Goal: Use online tool/utility: Utilize a website feature to perform a specific function

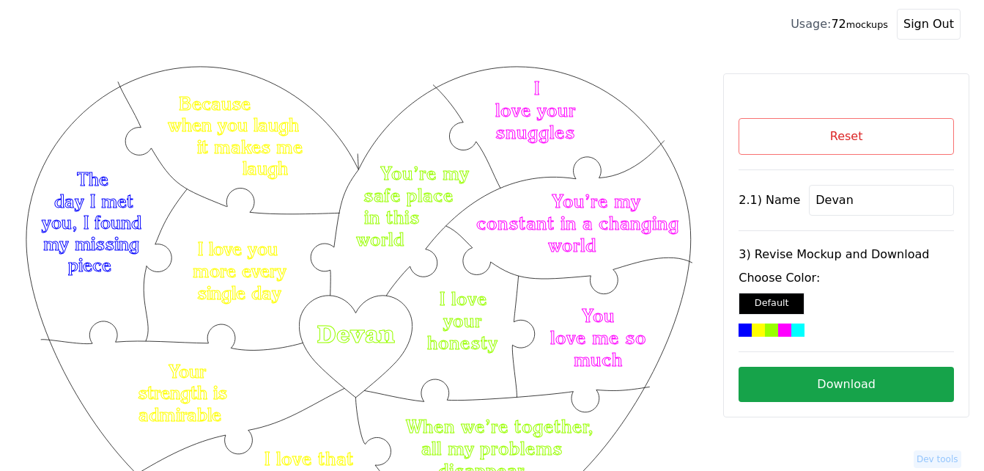
scroll to position [130, 0]
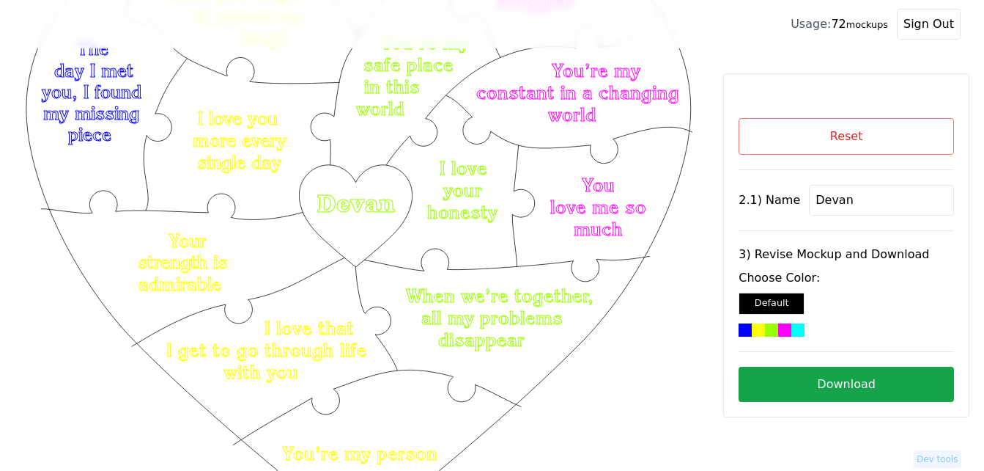
click at [846, 136] on button "Reset" at bounding box center [846, 136] width 215 height 37
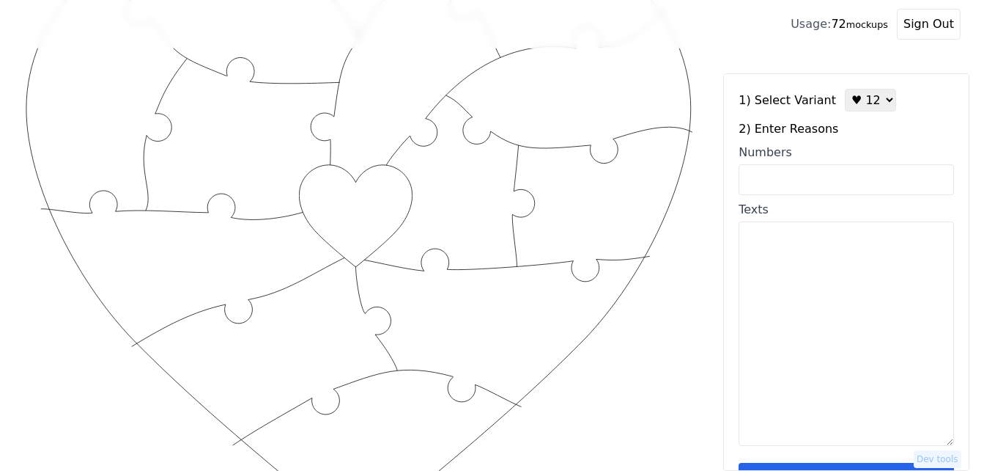
click at [794, 270] on textarea "Texts" at bounding box center [846, 333] width 215 height 224
paste textarea "your selfless, your unwavering support, your patience, you helped me quit drink…"
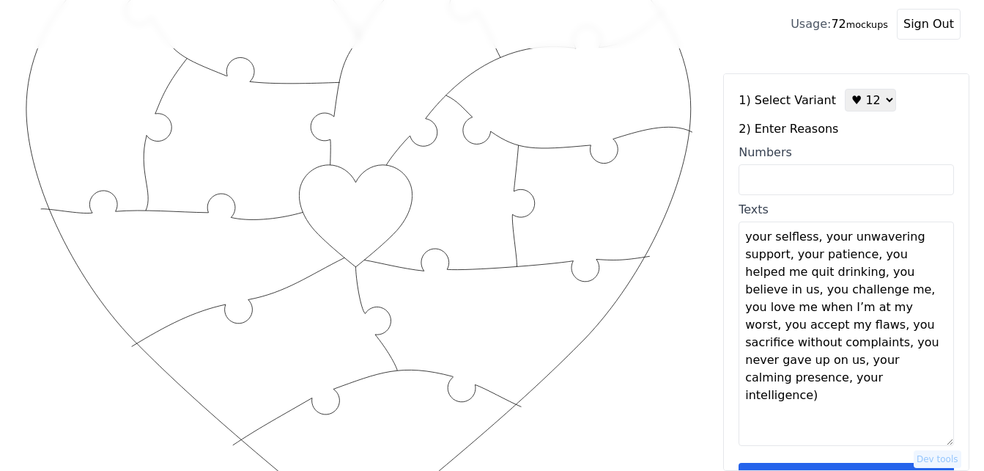
click at [812, 238] on textarea "your selfless, your unwavering support, your patience, you helped me quit drink…" at bounding box center [846, 333] width 215 height 224
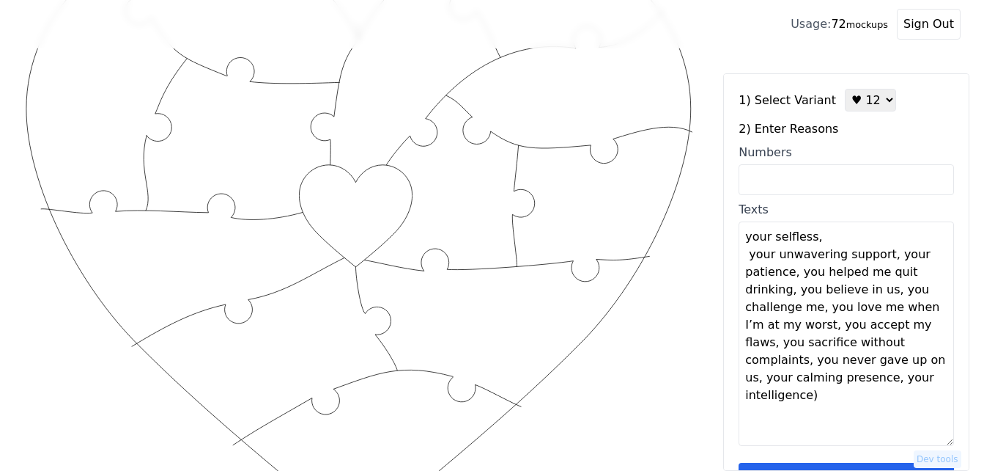
click at [814, 240] on textarea "your selfless, your unwavering support, your patience, you helped me quit drink…" at bounding box center [846, 333] width 215 height 224
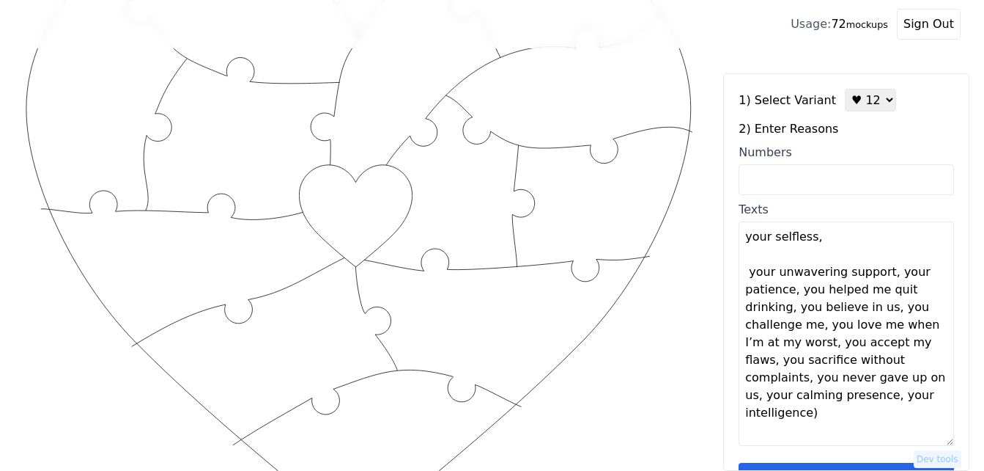
click at [882, 275] on textarea "your selfless, your unwavering support, your patience, you helped me quit drink…" at bounding box center [846, 333] width 215 height 224
click at [888, 274] on textarea "your selfless, your unwavering support, your patience, you helped me quit drink…" at bounding box center [846, 333] width 215 height 224
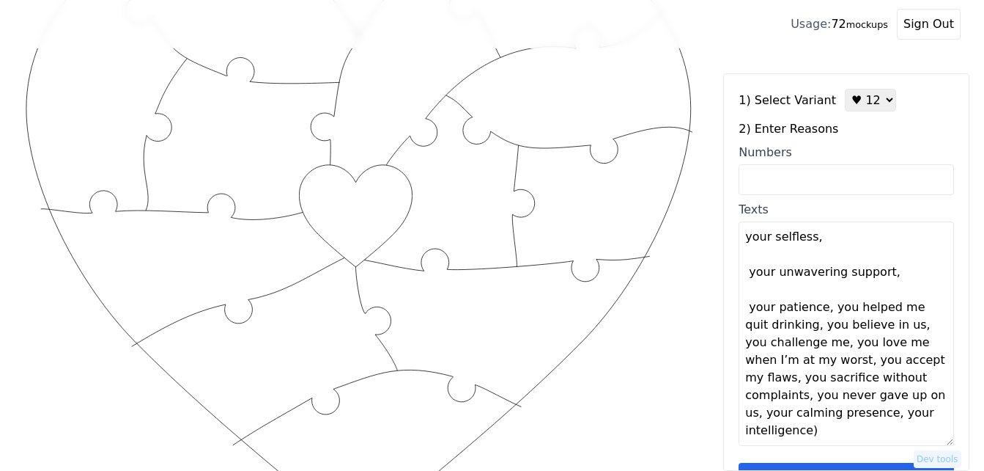
click at [823, 309] on textarea "your selfless, your unwavering support, your patience, you helped me quit drink…" at bounding box center [846, 333] width 215 height 224
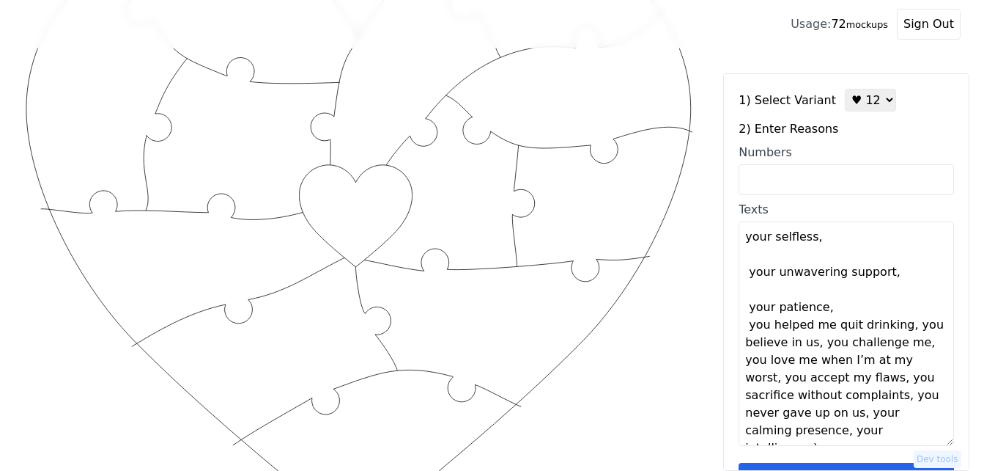
click at [828, 309] on textarea "your selfless, your unwavering support, your patience, you helped me quit drink…" at bounding box center [846, 333] width 215 height 224
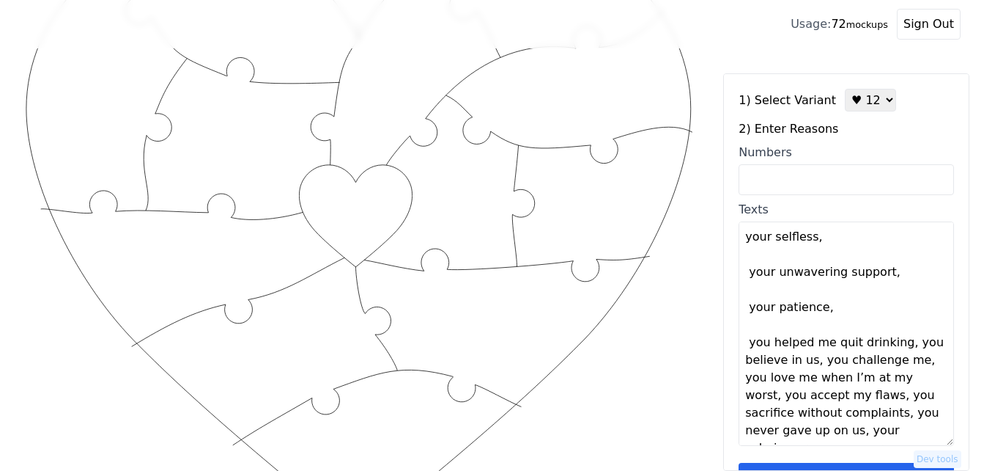
click at [899, 349] on textarea "your selfless, your unwavering support, your patience, you helped me quit drink…" at bounding box center [846, 333] width 215 height 224
click at [903, 347] on textarea "your selfless, your unwavering support, your patience, you helped me quit drink…" at bounding box center [846, 333] width 215 height 224
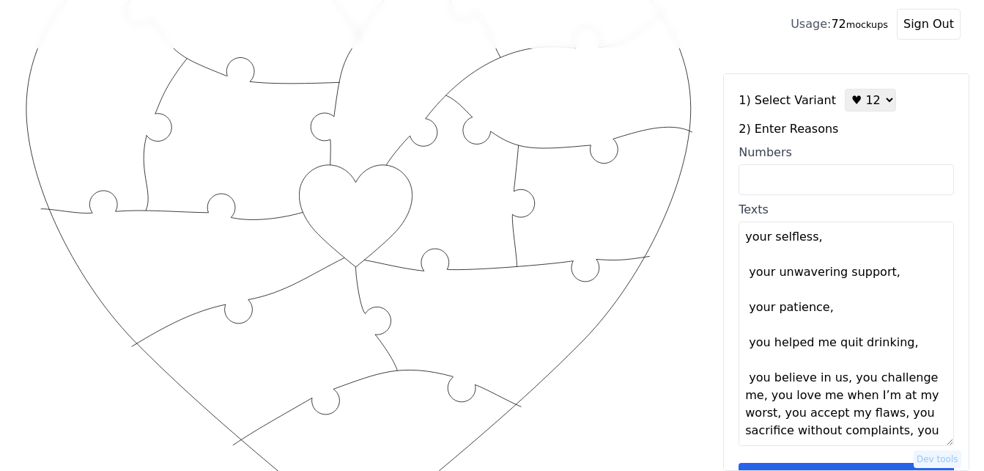
click at [839, 382] on textarea "your selfless, your unwavering support, your patience, you helped me quit drink…" at bounding box center [846, 333] width 215 height 224
click at [840, 382] on textarea "your selfless, your unwavering support, your patience, you helped me quit drink…" at bounding box center [846, 333] width 215 height 224
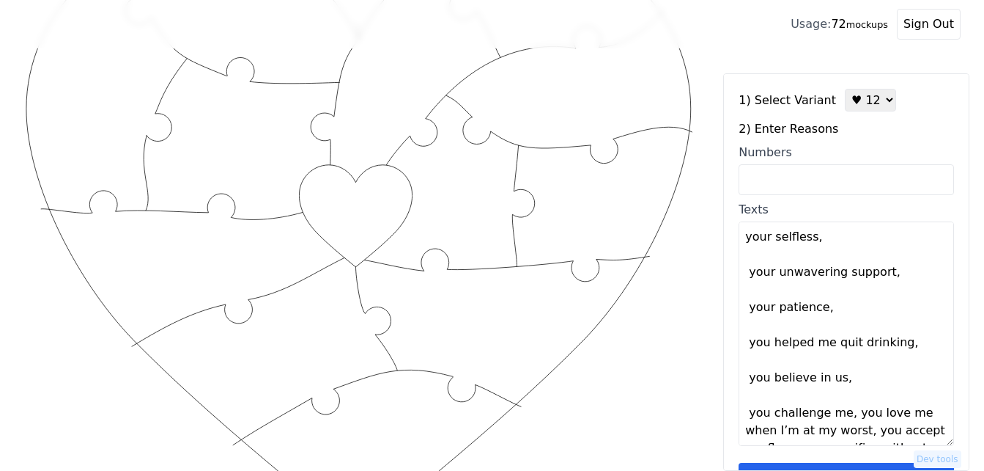
scroll to position [70, 0]
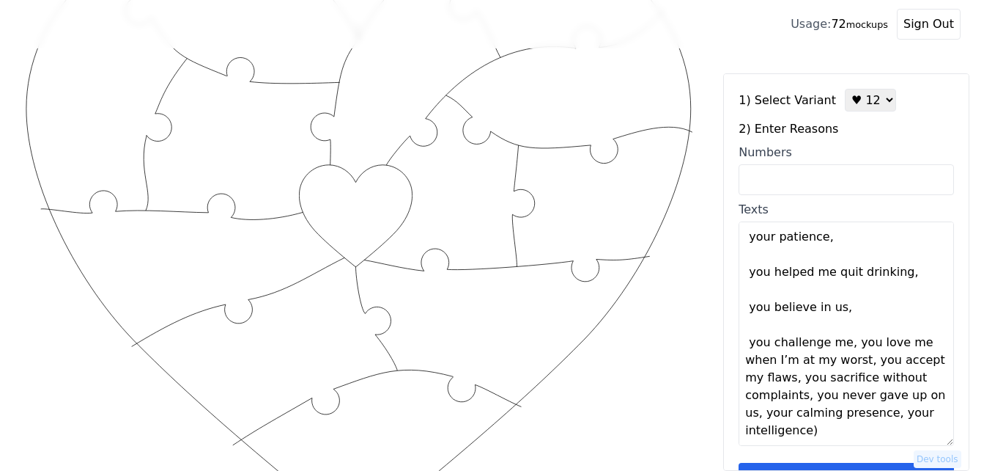
click at [844, 345] on textarea "your selfless, your unwavering support, your patience, you helped me quit drink…" at bounding box center [846, 333] width 215 height 224
click at [850, 345] on textarea "your selfless, your unwavering support, your patience, you helped me quit drink…" at bounding box center [846, 333] width 215 height 224
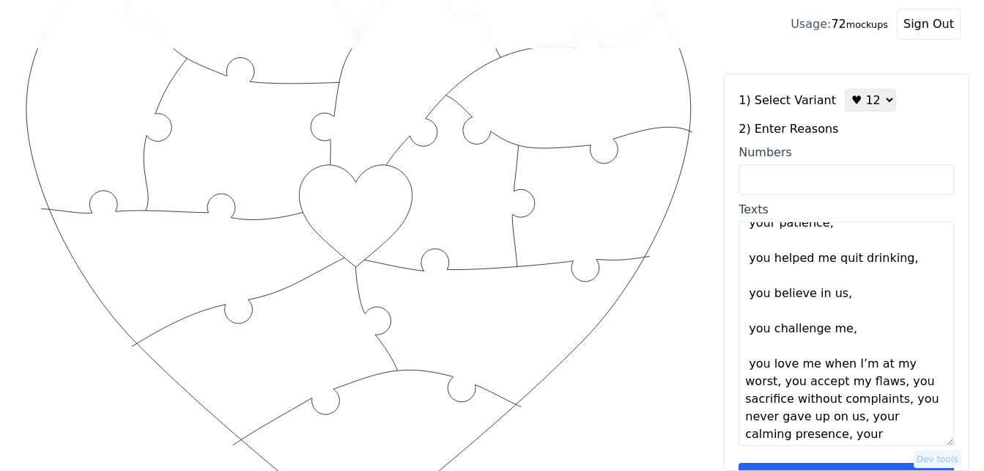
scroll to position [88, 0]
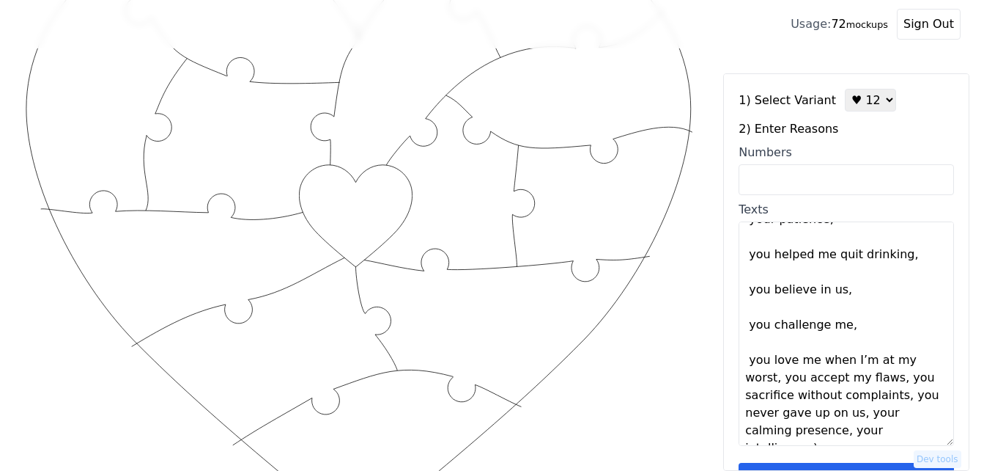
click at [778, 380] on textarea "your selfless, your unwavering support, your patience, you helped me quit drink…" at bounding box center [846, 333] width 215 height 224
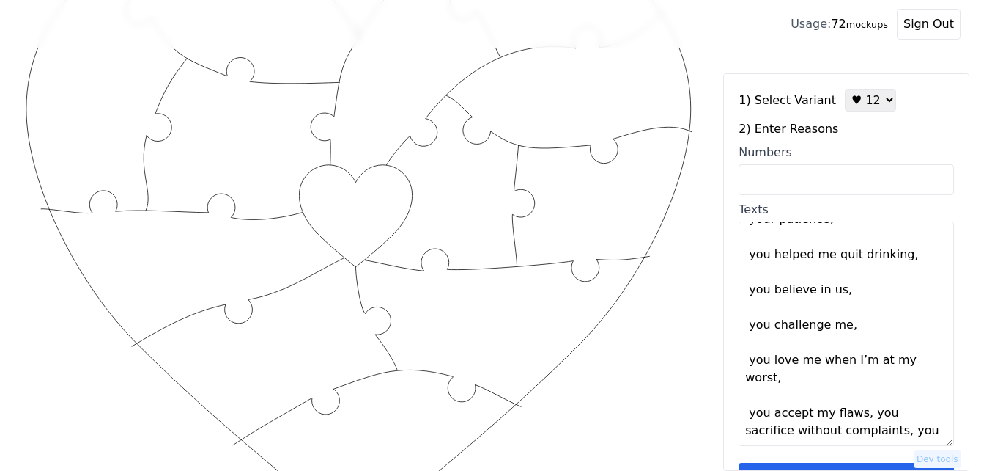
click at [780, 380] on textarea "your selfless, your unwavering support, your patience, you helped me quit drink…" at bounding box center [846, 333] width 215 height 224
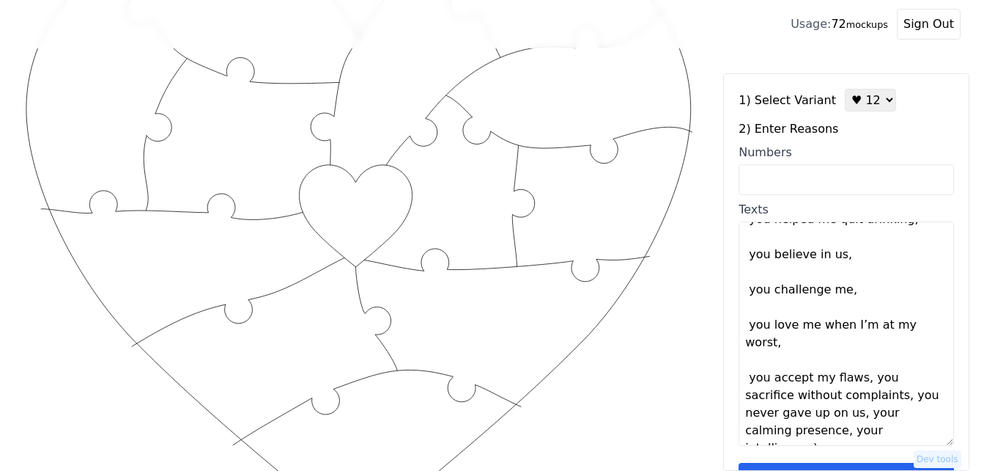
click at [857, 380] on textarea "your selfless, your unwavering support, your patience, you helped me quit drink…" at bounding box center [846, 333] width 215 height 224
click at [858, 380] on textarea "your selfless, your unwavering support, your patience, you helped me quit drink…" at bounding box center [846, 333] width 215 height 224
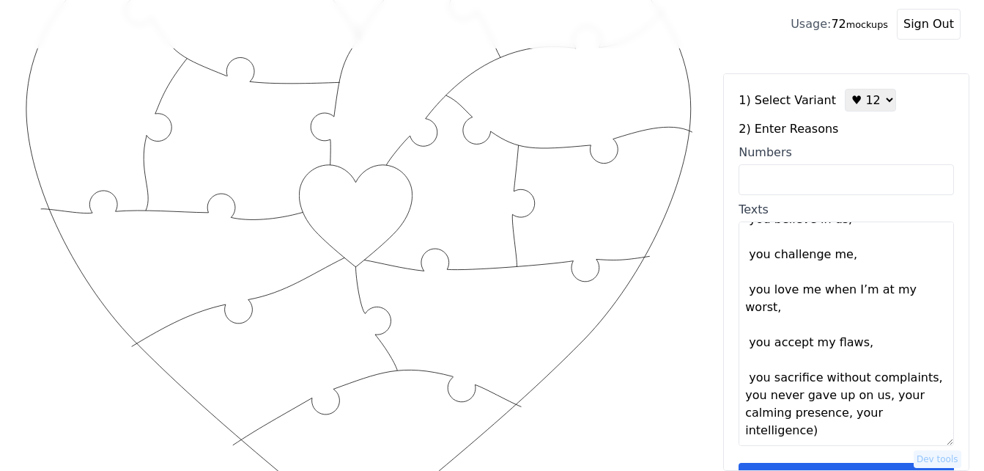
click at [924, 383] on textarea "your selfless, your unwavering support, your patience, you helped me quit drink…" at bounding box center [846, 333] width 215 height 224
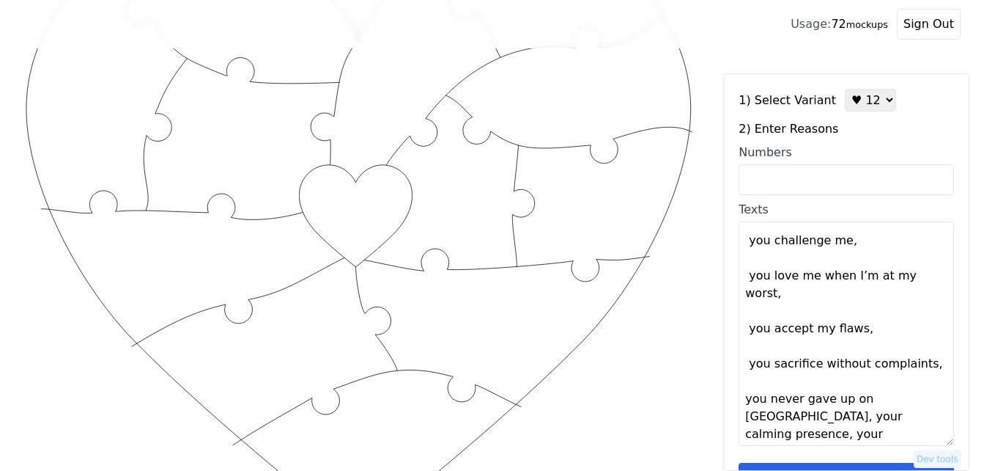
scroll to position [176, 0]
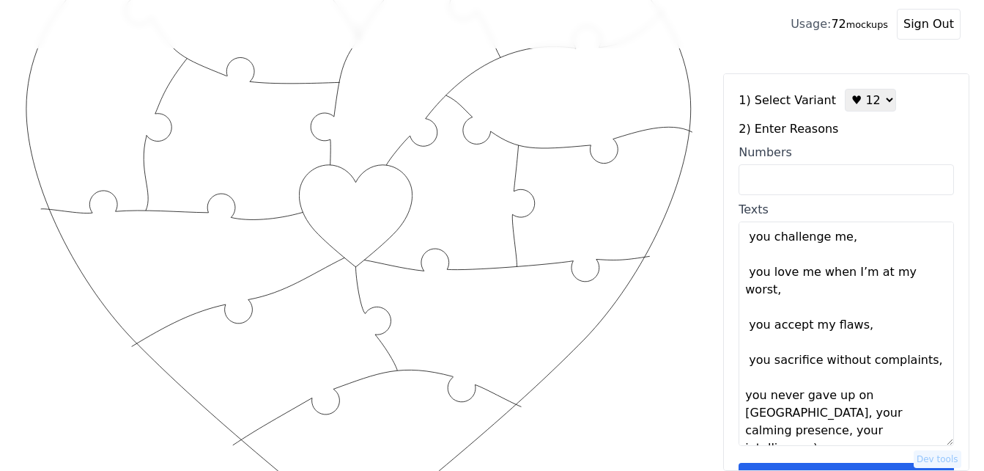
click at [878, 398] on textarea "your selfless, your unwavering support, your patience, you helped me quit drink…" at bounding box center [846, 333] width 215 height 224
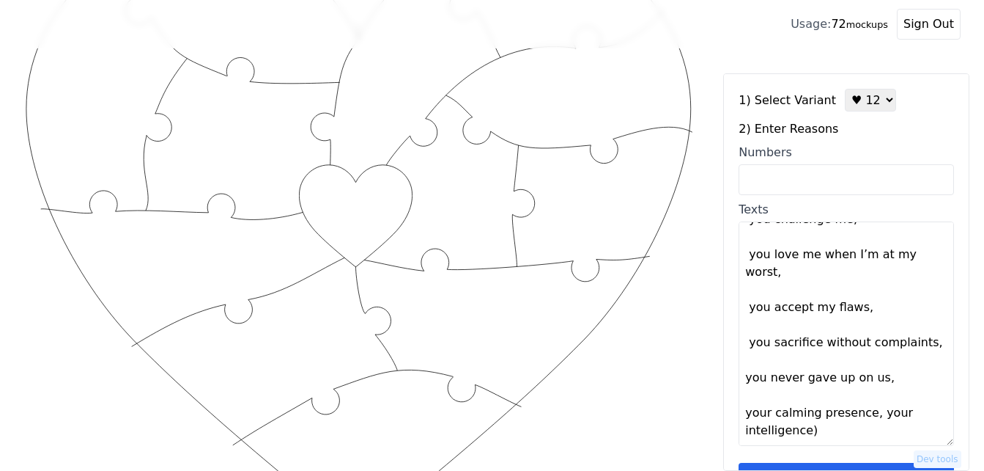
click at [866, 415] on textarea "your selfless, your unwavering support, your patience, you helped me quit drink…" at bounding box center [846, 333] width 215 height 224
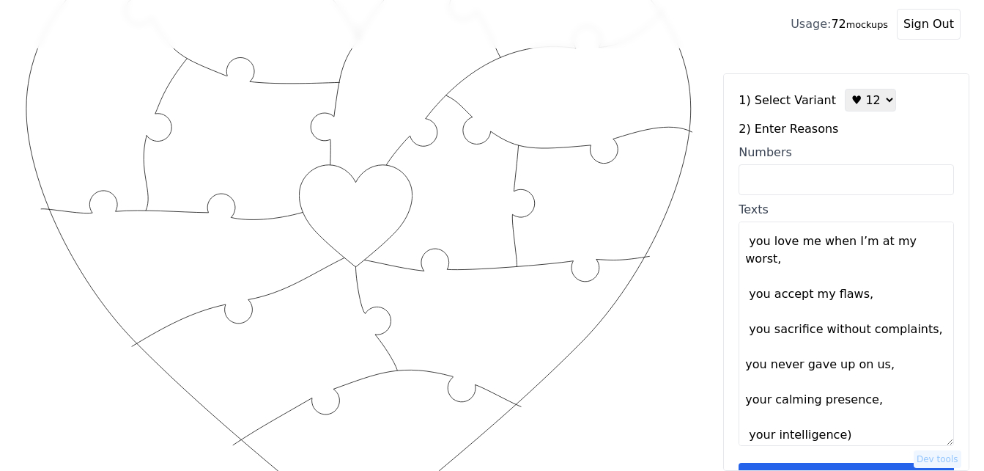
scroll to position [211, 0]
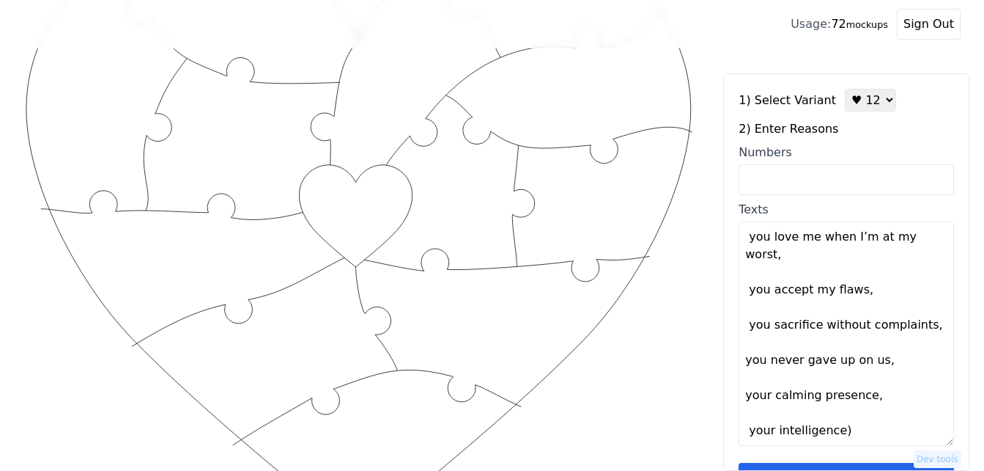
click at [852, 433] on textarea "your selfless, your unwavering support, your patience, you helped me quit drink…" at bounding box center [846, 333] width 215 height 224
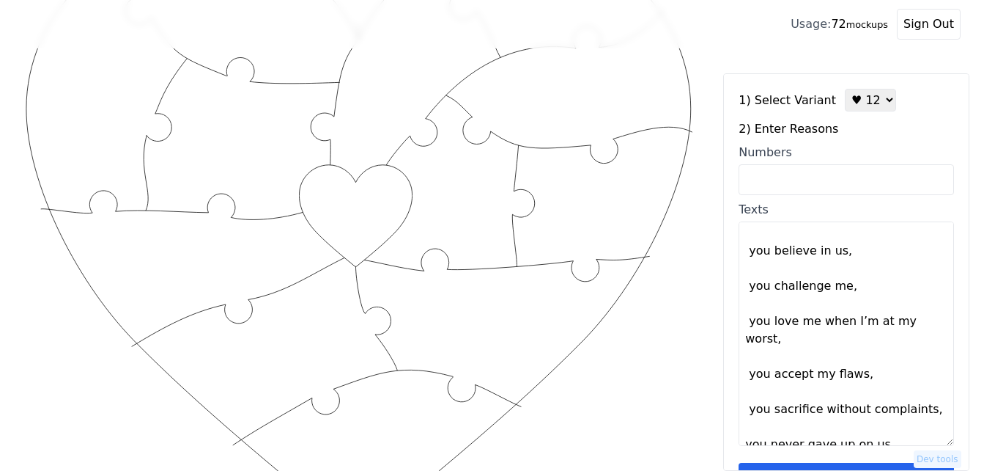
scroll to position [0, 0]
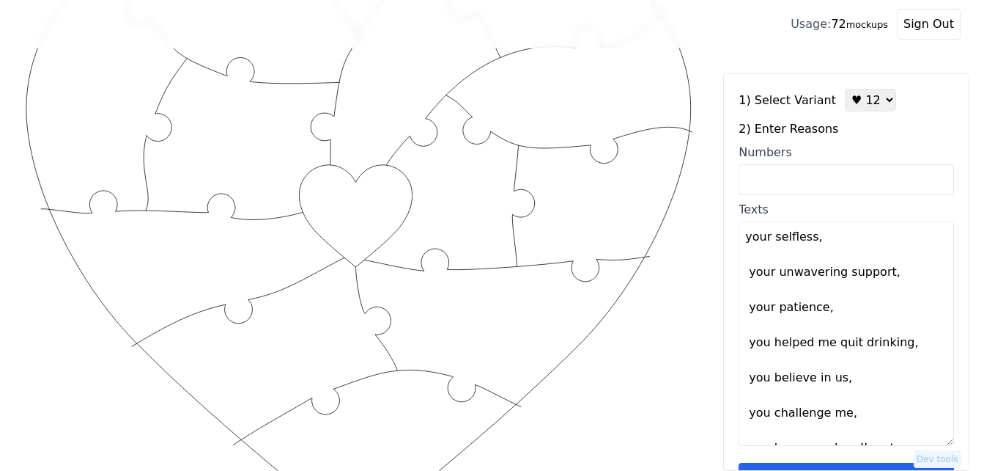
type textarea "Your selfless Your unwavering support Your patience You helped me quit drinking…"
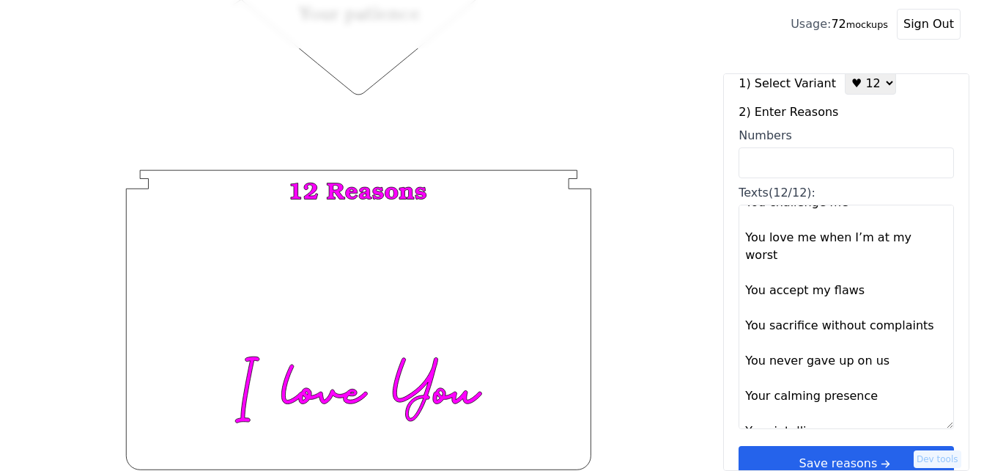
scroll to position [44, 0]
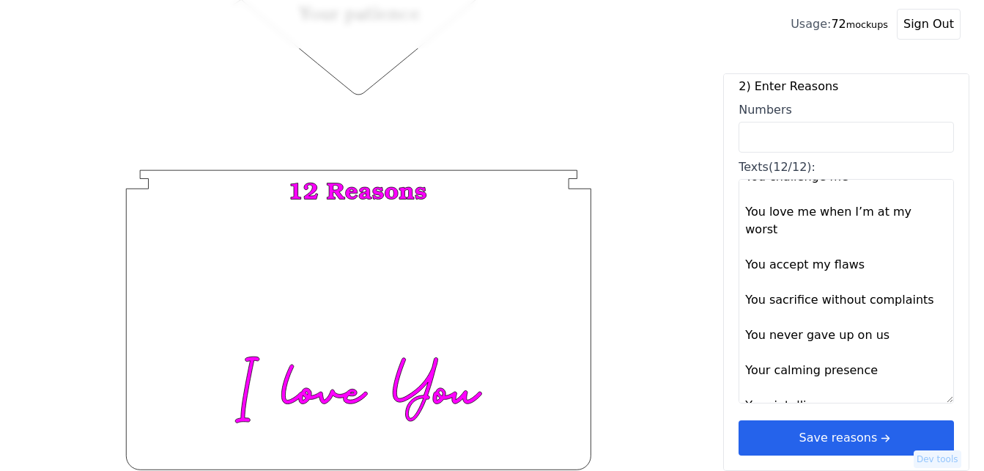
click at [859, 442] on button "Save reasons" at bounding box center [846, 437] width 215 height 35
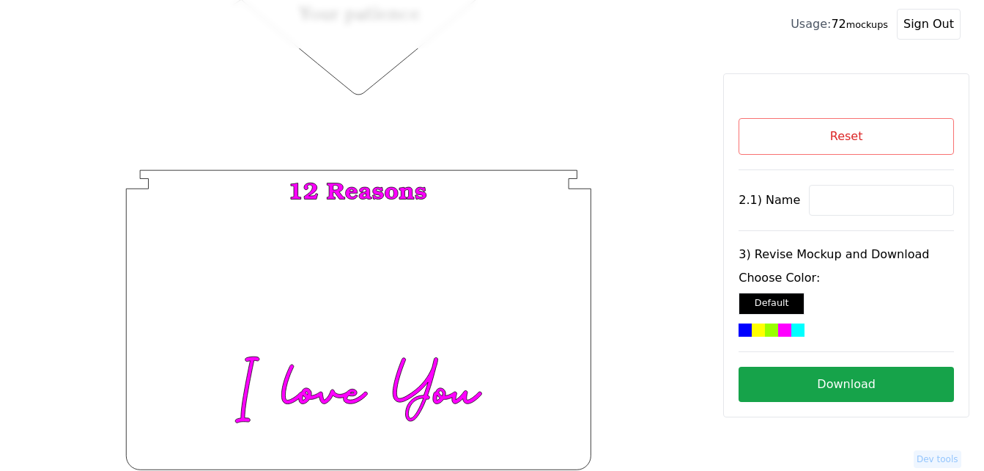
click at [838, 194] on input at bounding box center [881, 200] width 145 height 31
paste input "Serena"
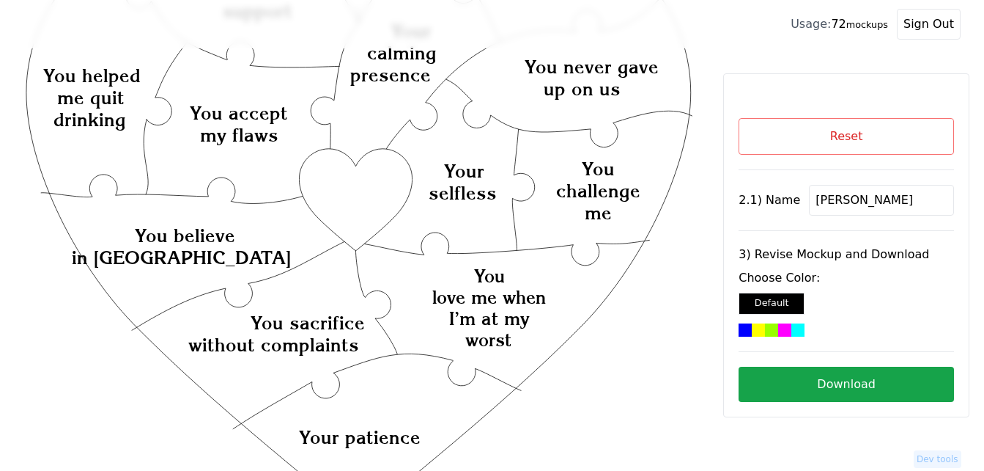
scroll to position [130, 0]
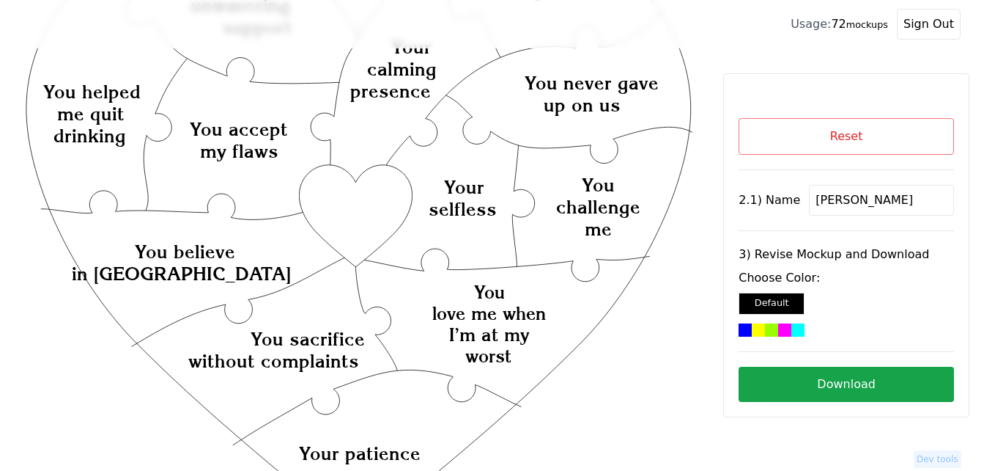
type input "Serena"
click at [353, 203] on icon "Created with Snap Created with Snap Created with Snap You love me when I’m at m…" at bounding box center [358, 422] width 671 height 978
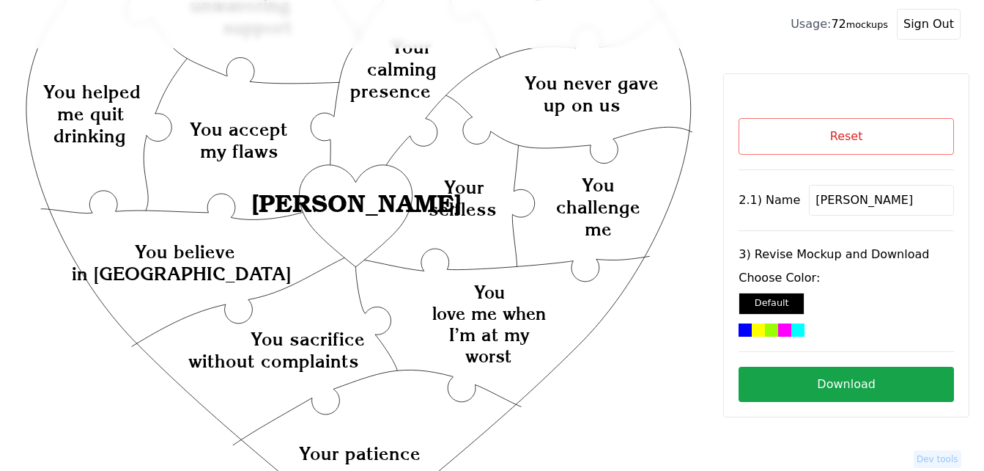
click at [792, 328] on div at bounding box center [798, 329] width 13 height 13
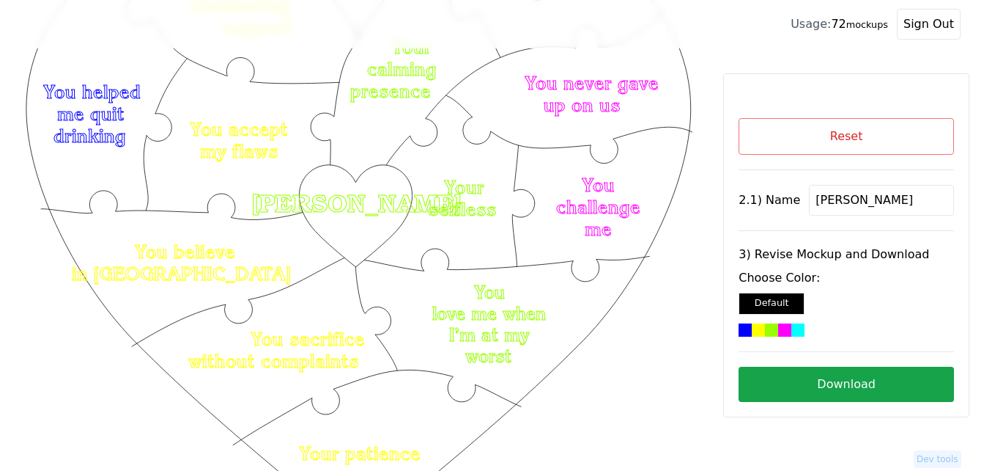
click at [821, 386] on button "Download" at bounding box center [846, 383] width 215 height 35
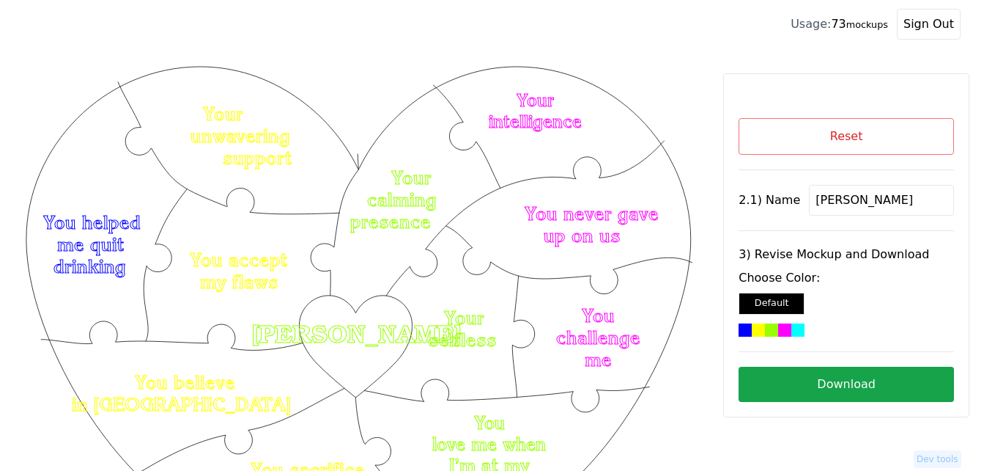
scroll to position [130, 0]
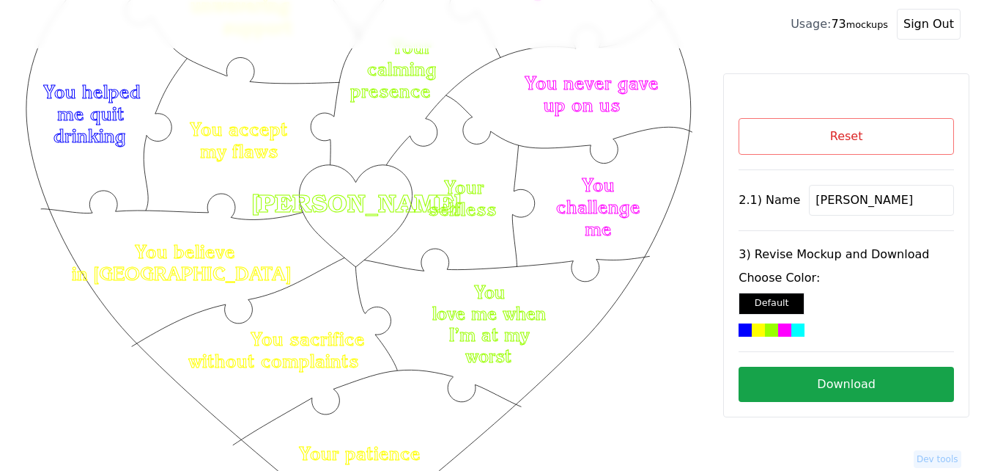
click at [787, 130] on button "Reset" at bounding box center [846, 136] width 215 height 37
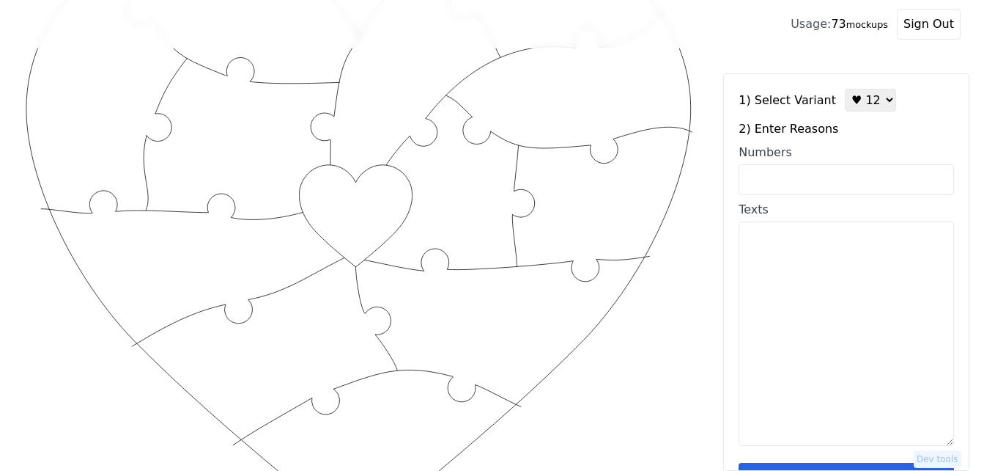
click at [808, 173] on input "Numbers" at bounding box center [846, 179] width 215 height 31
paste input "2,5,9,24,25,27,30,35,36,37,43, 50"
type input "2,5,9,24,25,27,30,35,36,37,43, 50"
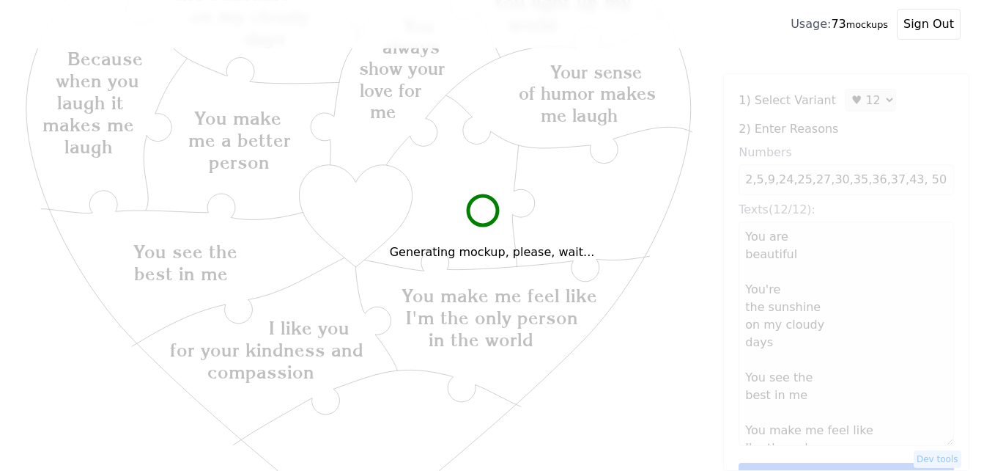
type textarea "You are beautiful You're the sunshine on my cloudy days You see the best in me …"
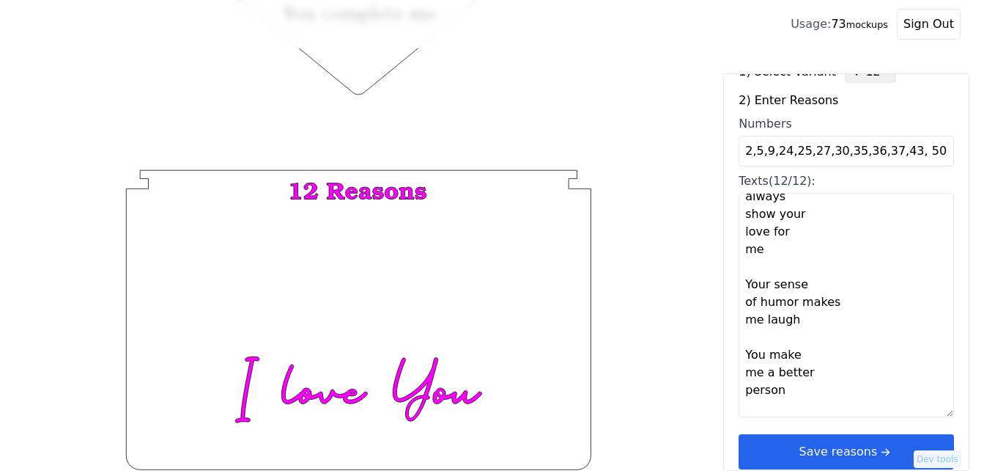
scroll to position [44, 0]
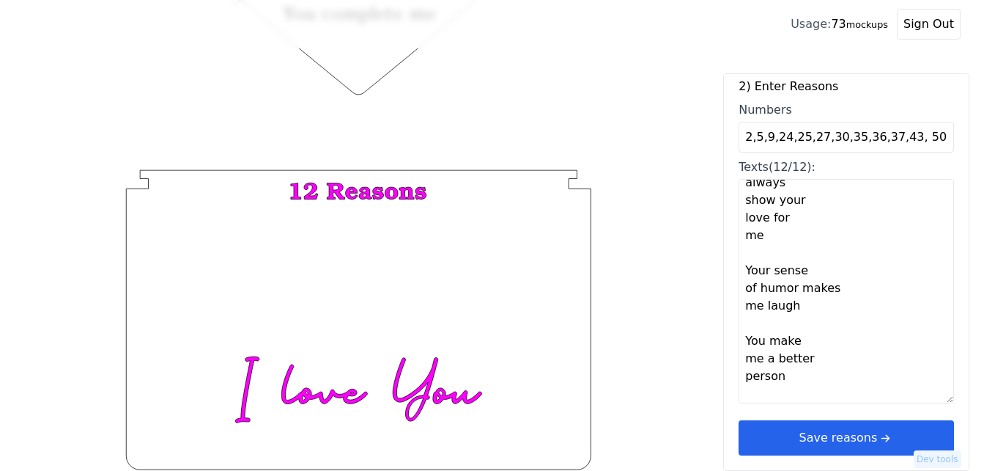
drag, startPoint x: 893, startPoint y: 446, endPoint x: 887, endPoint y: 436, distance: 12.2
click at [893, 445] on button "Save reasons" at bounding box center [846, 437] width 215 height 35
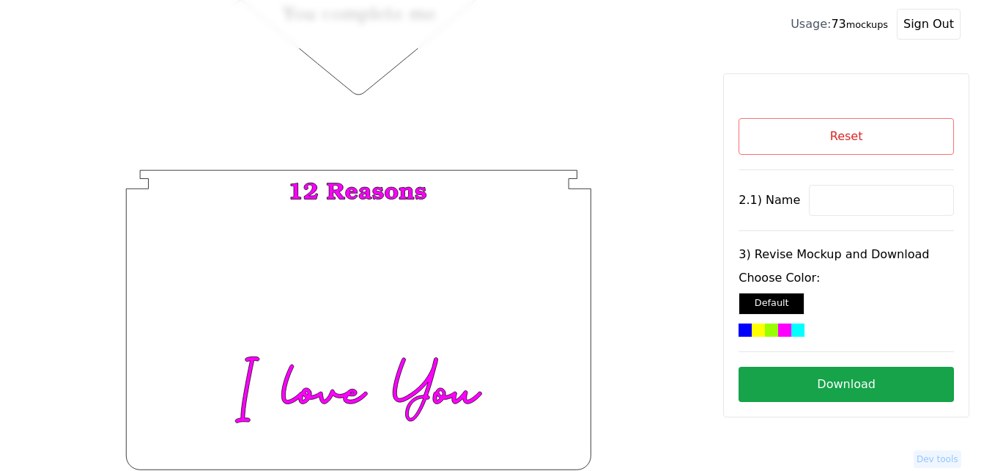
click at [835, 194] on input at bounding box center [881, 200] width 145 height 31
paste input "Samantha"
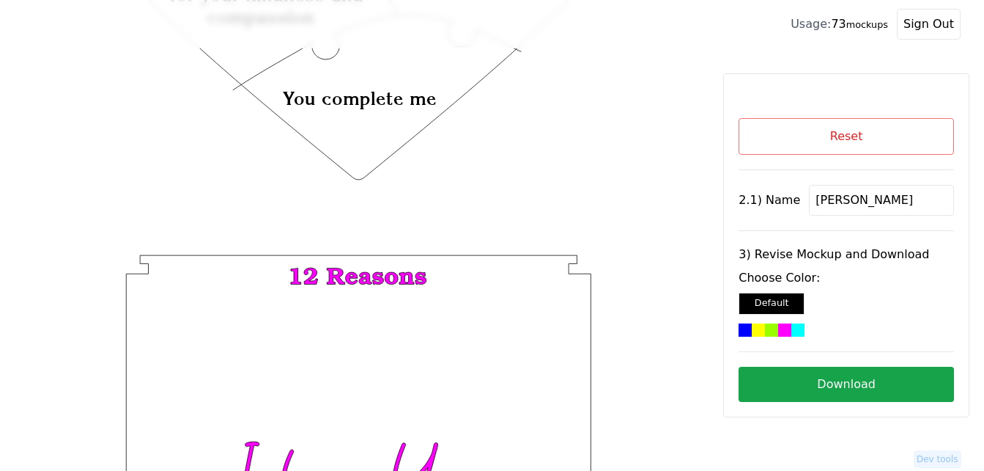
scroll to position [277, 0]
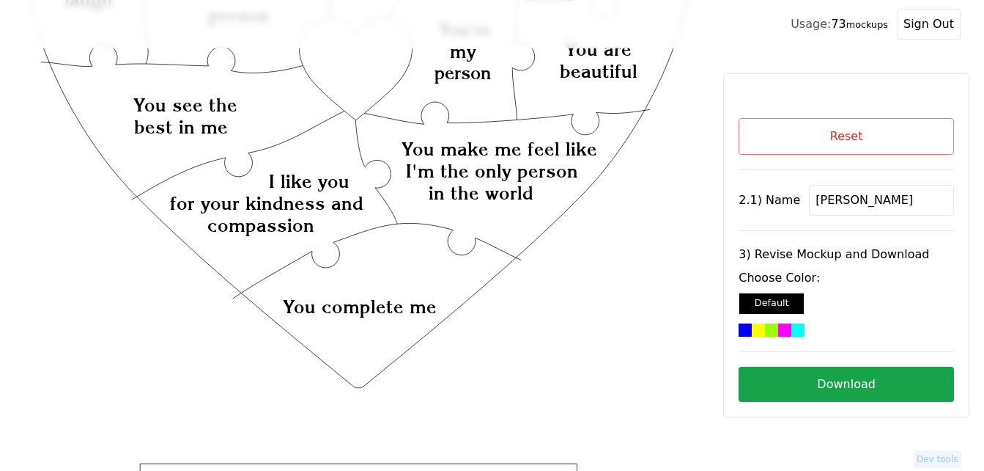
type input "Samantha"
click at [358, 75] on icon "Created with Snap Created with Snap Created with Snap You make me feel like I'm…" at bounding box center [358, 275] width 671 height 978
click at [792, 328] on div at bounding box center [798, 329] width 13 height 13
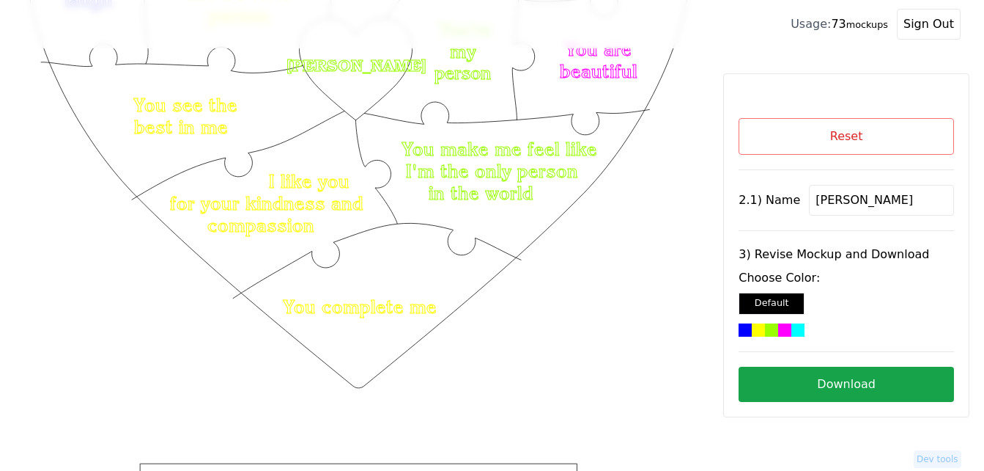
scroll to position [350, 0]
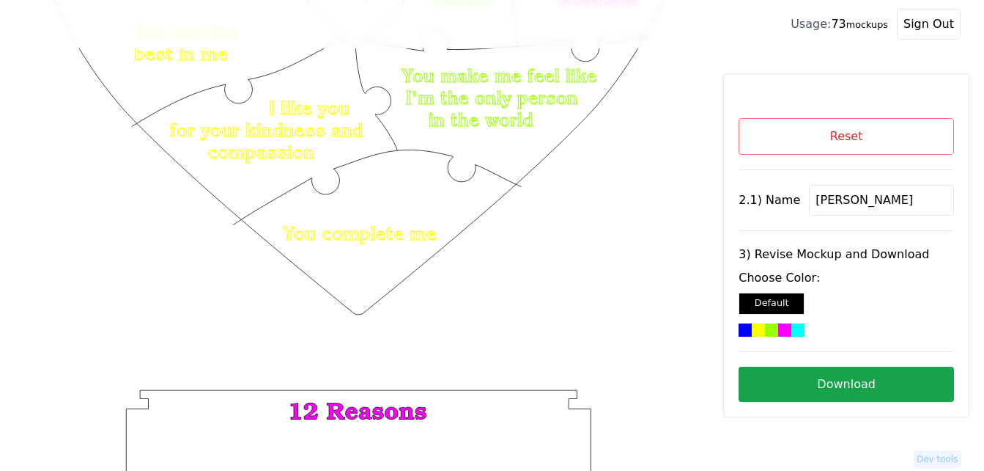
click at [850, 374] on button "Download" at bounding box center [846, 383] width 215 height 35
drag, startPoint x: 527, startPoint y: 350, endPoint x: 488, endPoint y: 452, distance: 109.7
click at [527, 350] on icon "Created with Snap Created with Snap Created with Snap You make me feel like I'm…" at bounding box center [358, 202] width 671 height 978
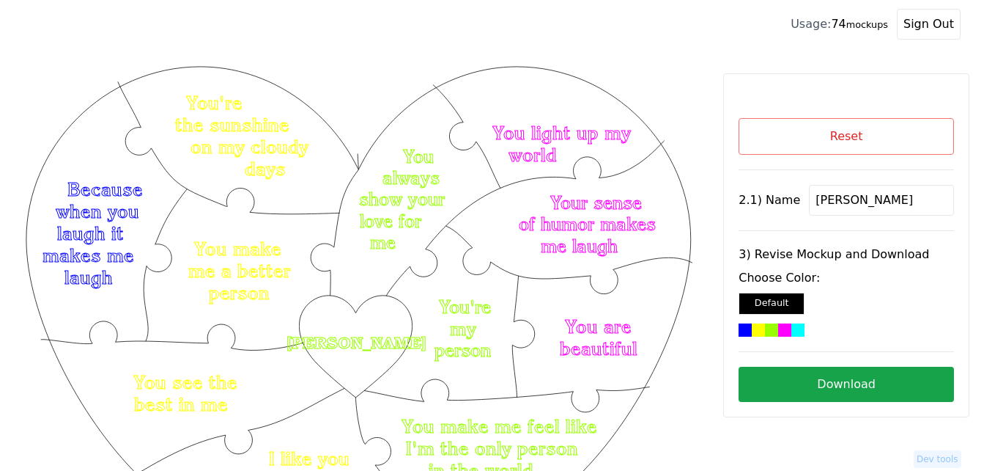
scroll to position [350, 0]
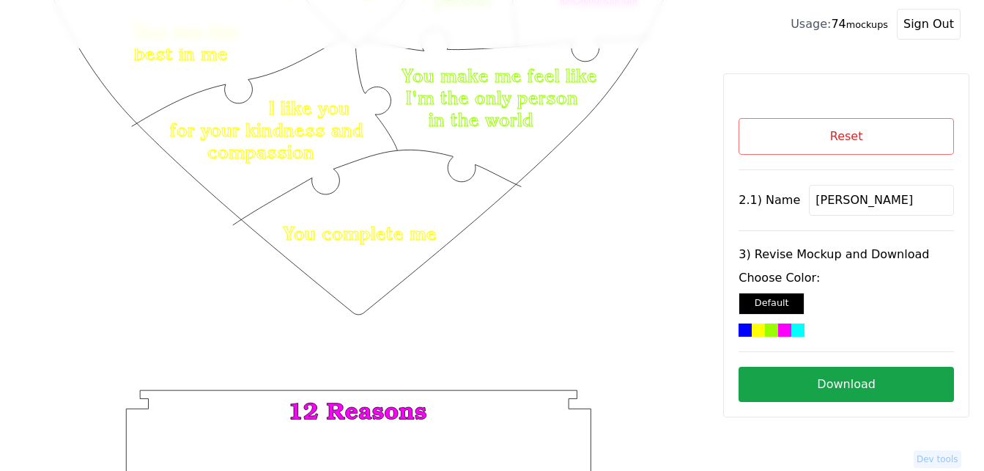
click at [835, 144] on button "Reset" at bounding box center [846, 136] width 215 height 37
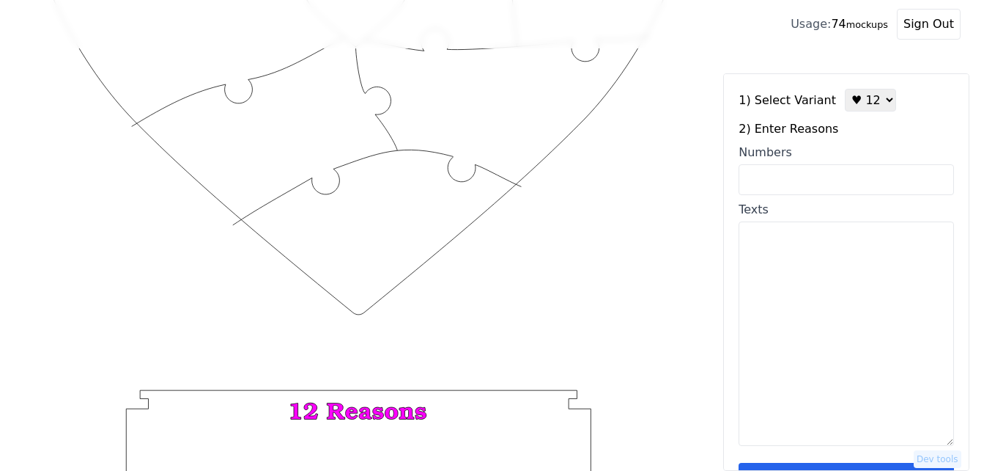
click at [833, 175] on input "Numbers" at bounding box center [846, 179] width 215 height 31
paste input "1, 12, 16, 17, 30, 26, 32, 34, 37, 38, 43, 55, 69, 71, 75, 79, 88, 100"
type input "1, 12, 16, 17, 30, 26, 32, 34, 37, 38, 43, 55, 69, 71, 75, 79, 88, 100"
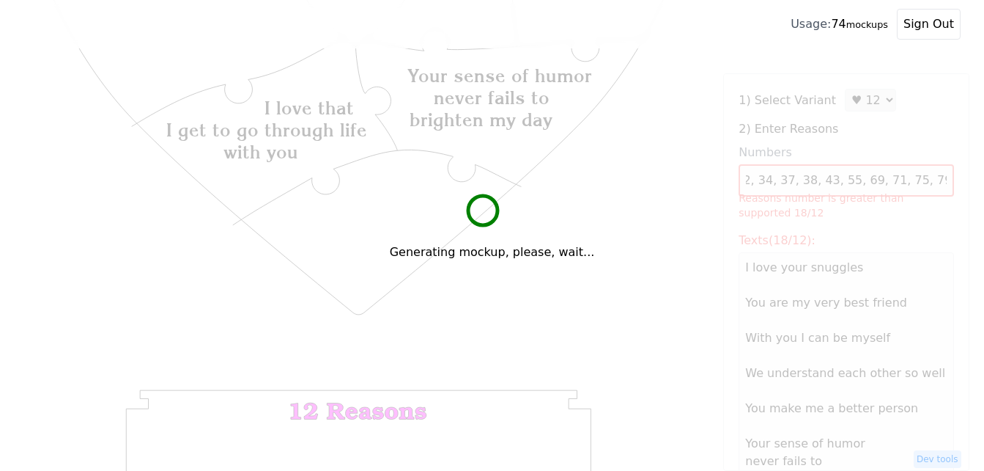
scroll to position [0, 0]
click at [857, 100] on div "Generating mockup, please, wait..." at bounding box center [492, 235] width 984 height 471
type textarea "I love your snuggles You are my very best friend With you I can be myself We un…"
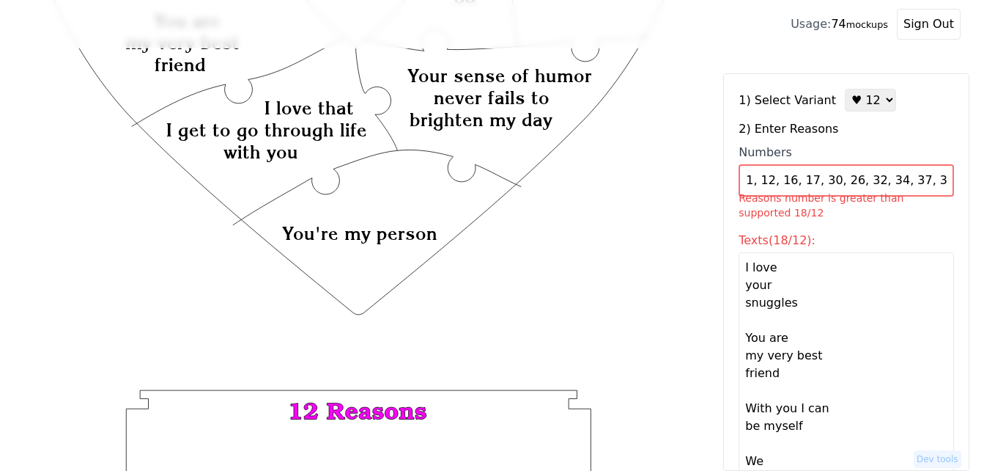
click at [862, 100] on select "♥ 12 ♥ 18 ♥ 28 ♥ 40 ♥ 50 ♥ 60 ♥ 70" at bounding box center [870, 100] width 51 height 23
select select "2"
click at [845, 89] on select "♥ 12 ♥ 18 ♥ 28 ♥ 40 ♥ 50 ♥ 60 ♥ 70" at bounding box center [870, 100] width 51 height 23
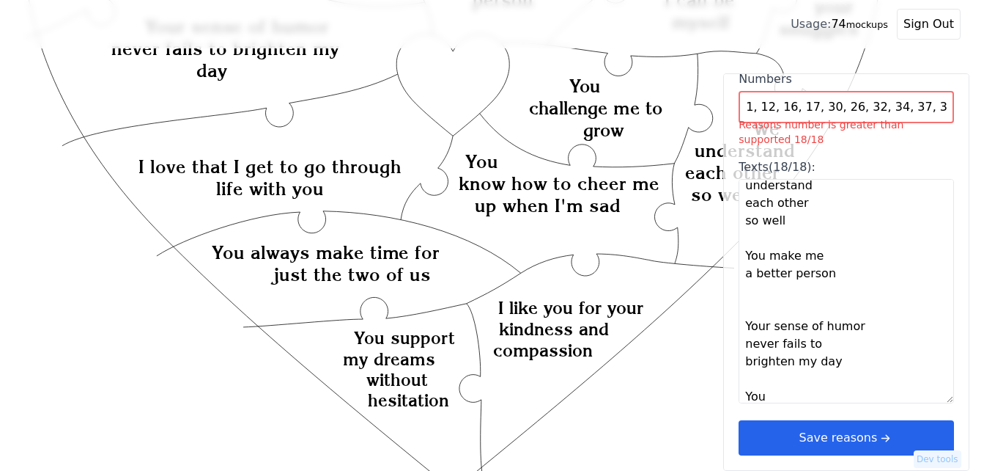
scroll to position [644, 0]
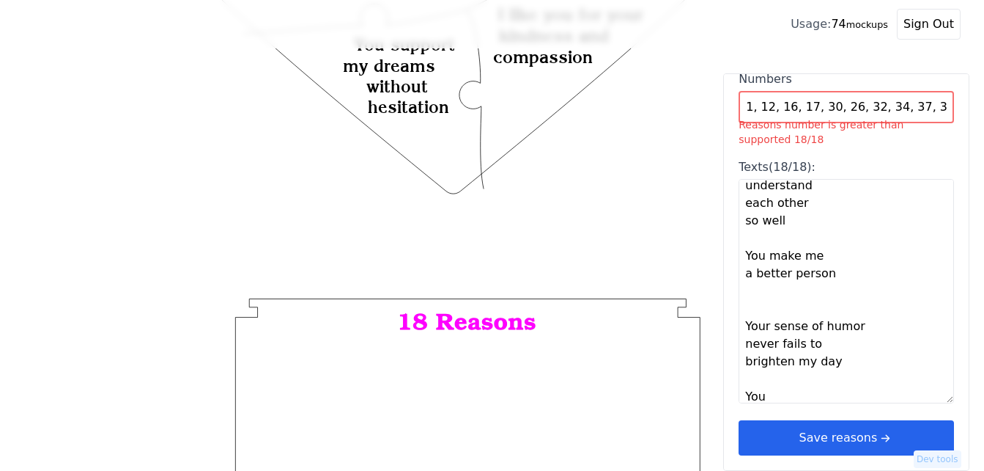
click at [866, 432] on button "Save reasons" at bounding box center [846, 437] width 215 height 35
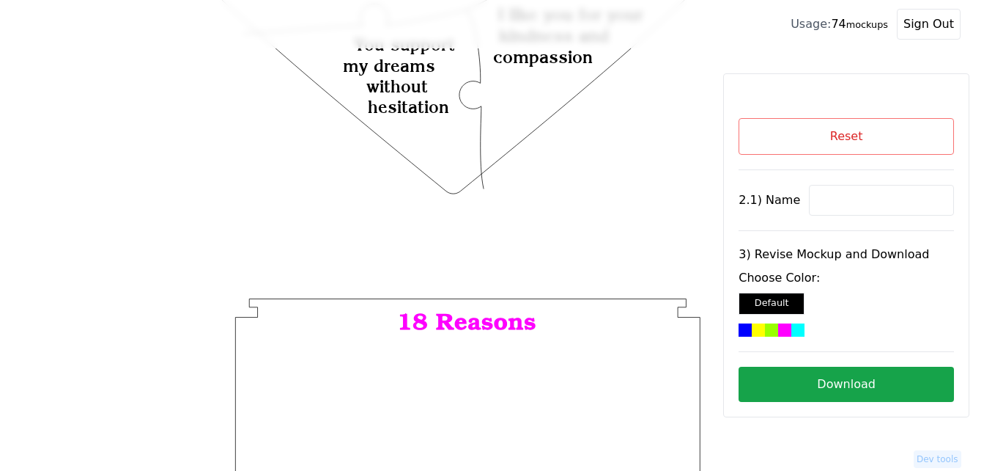
scroll to position [0, 0]
click at [856, 191] on input at bounding box center [881, 200] width 145 height 31
paste input "[PERSON_NAME]"
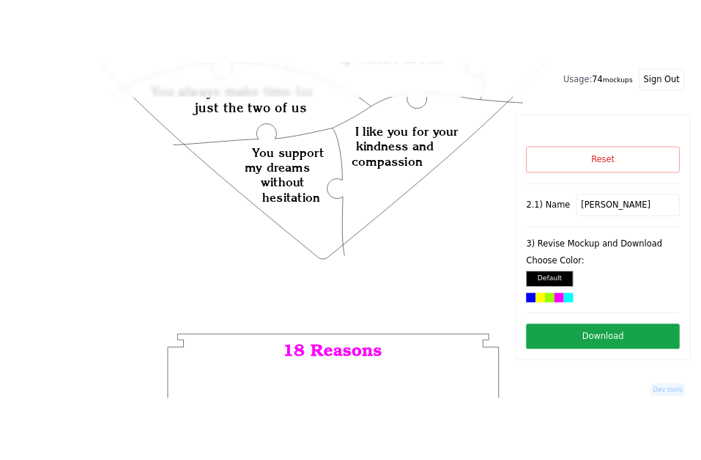
scroll to position [350, 0]
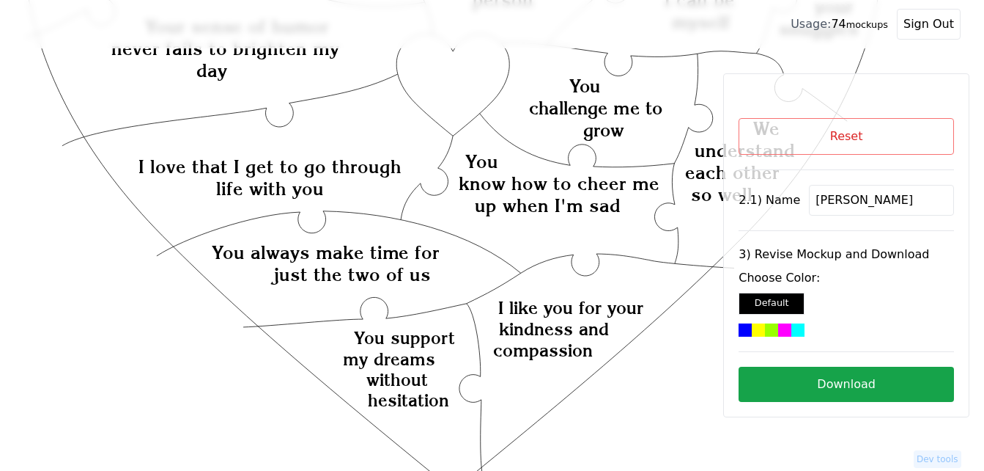
type input "[PERSON_NAME]"
click at [452, 91] on icon "Created with Snap Created with Snap Created with Snap Your sense of humor never…" at bounding box center [453, 303] width 861 height 1180
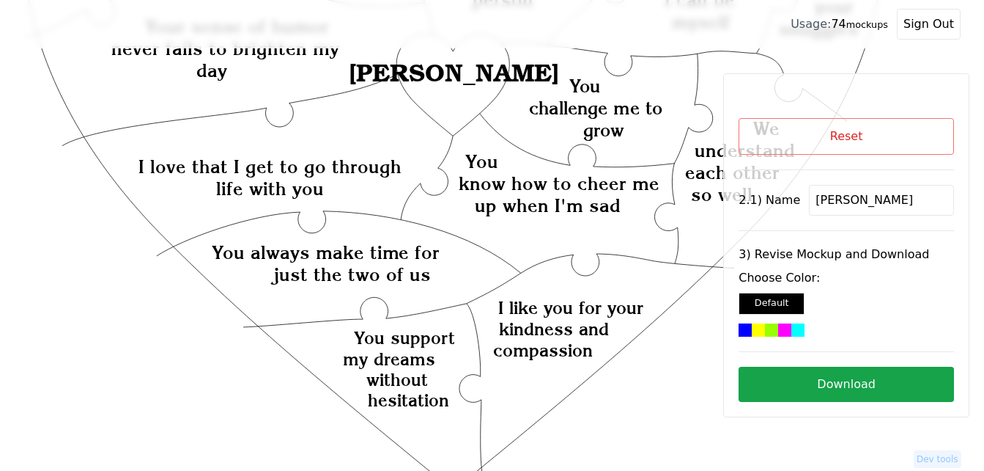
click at [778, 326] on div at bounding box center [784, 329] width 13 height 13
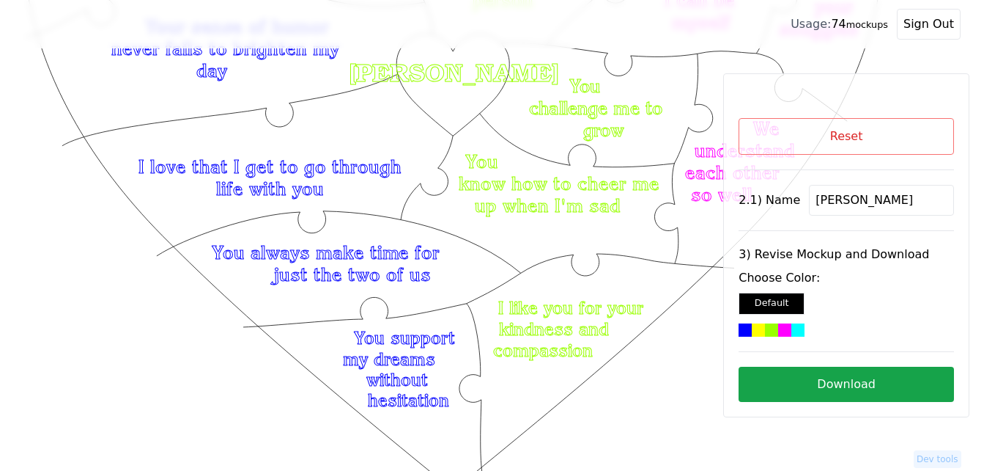
click at [833, 385] on button "Download" at bounding box center [846, 383] width 215 height 35
click at [815, 386] on button "Download" at bounding box center [846, 383] width 215 height 35
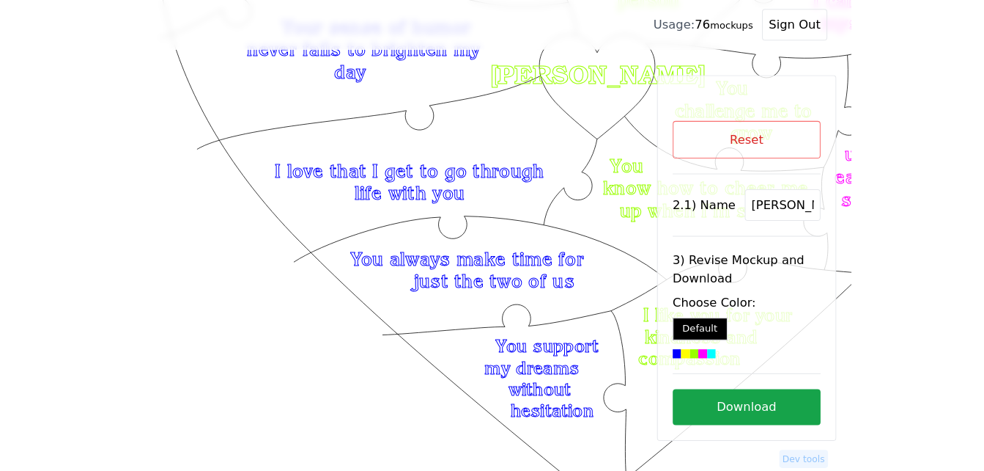
scroll to position [350, 0]
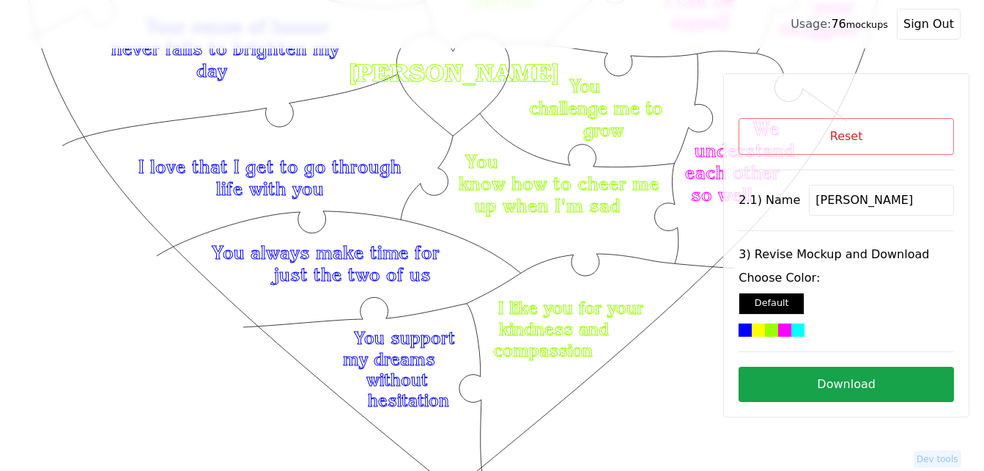
click at [701, 143] on button "Reset" at bounding box center [846, 136] width 215 height 37
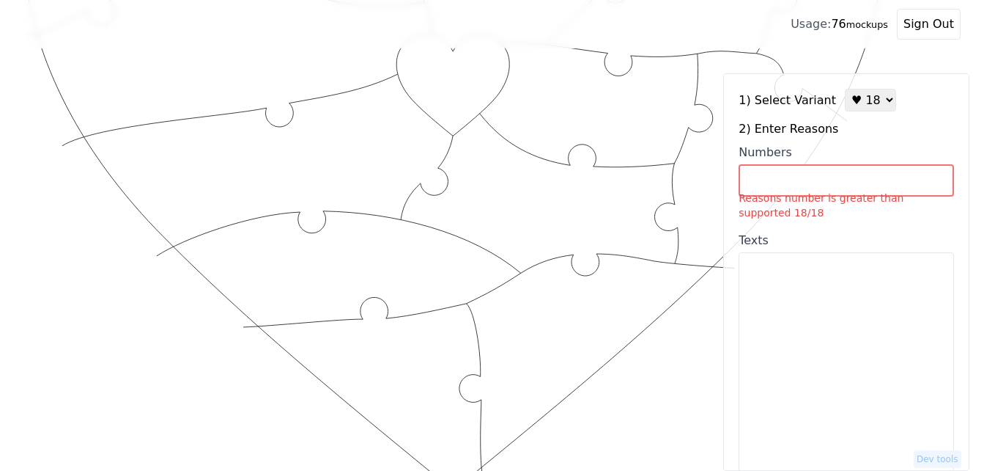
click at [701, 103] on select "♥ 12 ♥ 18 ♥ 28 ♥ 40 ♥ 50 ♥ 60 ♥ 70" at bounding box center [870, 100] width 51 height 23
select select "1"
click at [701, 89] on select "♥ 12 ♥ 18 ♥ 28 ♥ 40 ♥ 50 ♥ 60 ♥ 70" at bounding box center [870, 100] width 51 height 23
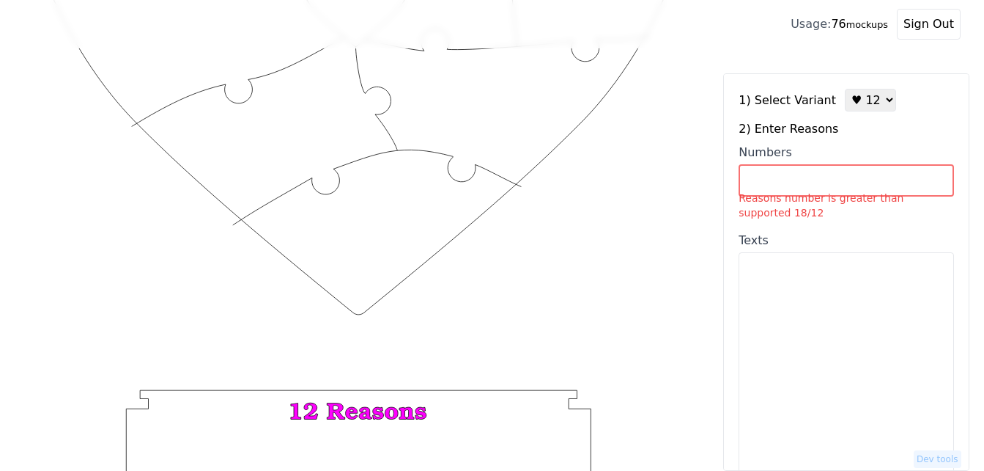
click at [701, 174] on input "Numbers Reasons number is greater than supported 18/12" at bounding box center [846, 180] width 215 height 32
paste input "2, 4, 11, 50, 65, 100"
type input "2, 4, 11, 50, 65, 100"
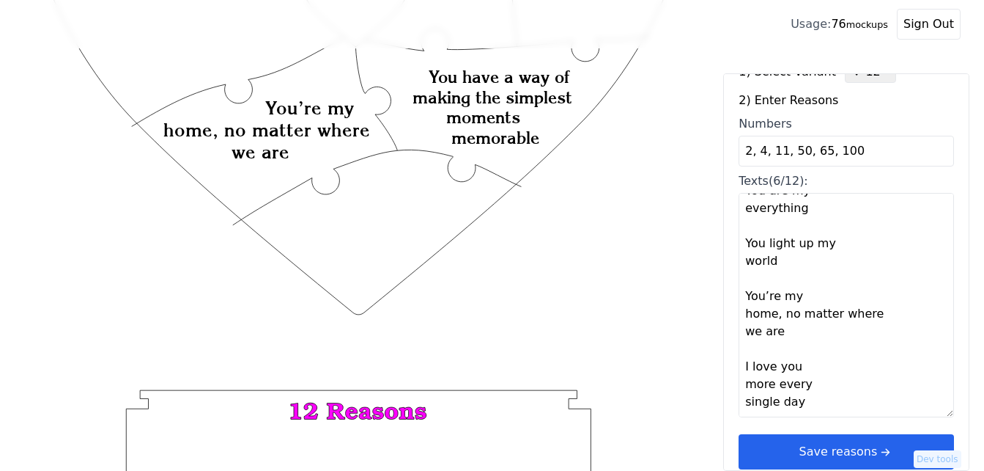
scroll to position [44, 0]
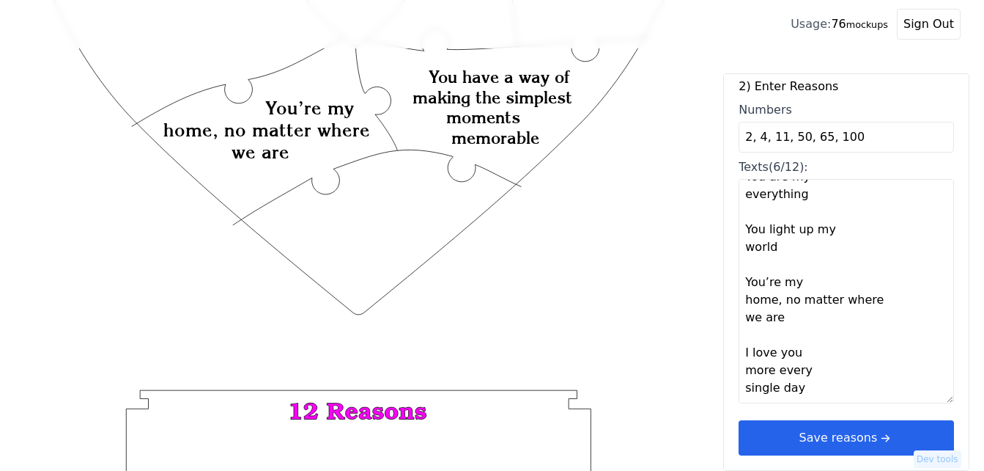
click at [701, 397] on textarea "You are beautiful You have a way of making the simplest moments memorable You a…" at bounding box center [846, 291] width 215 height 224
paste textarea "You are a super smartie, You my Jungilo forever, I can dunky & chillmo with you…"
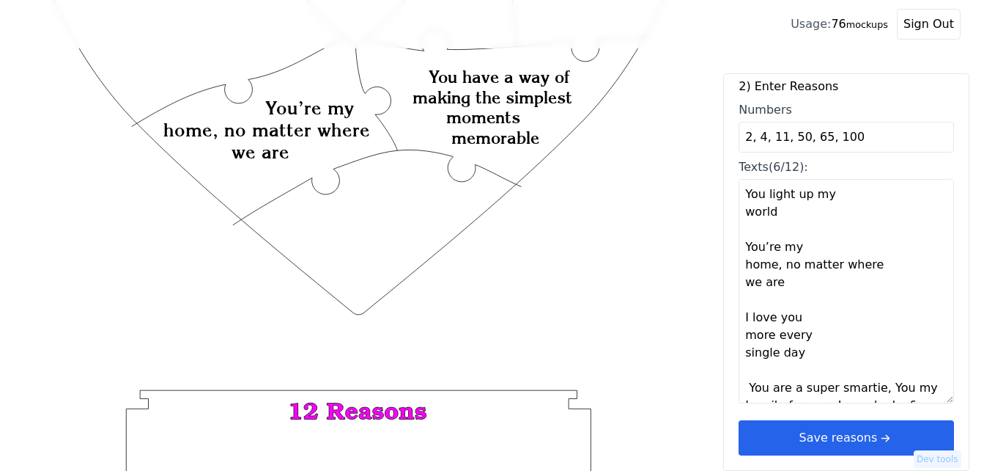
scroll to position [292, 0]
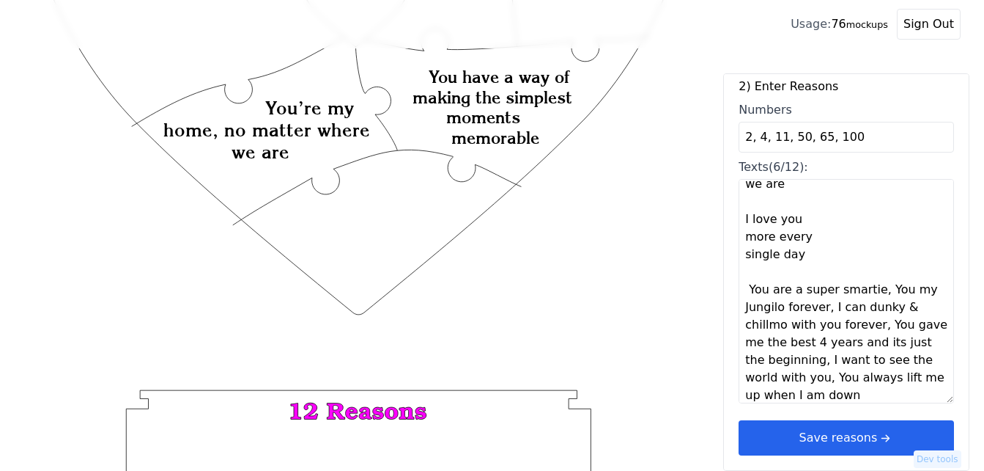
click at [701, 290] on textarea "You are beautiful You have a way of making the simplest moments memorable You a…" at bounding box center [846, 291] width 215 height 224
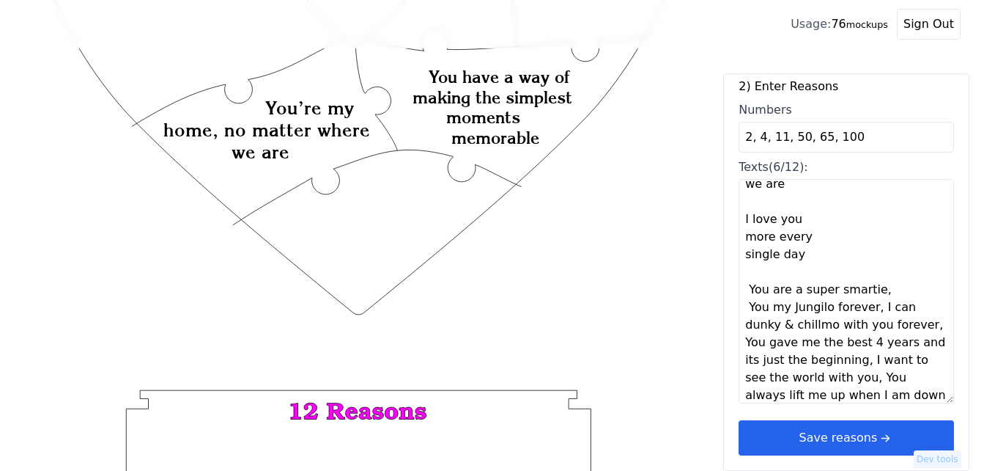
click at [701, 290] on textarea "You are beautiful You have a way of making the simplest moments memorable You a…" at bounding box center [846, 291] width 215 height 224
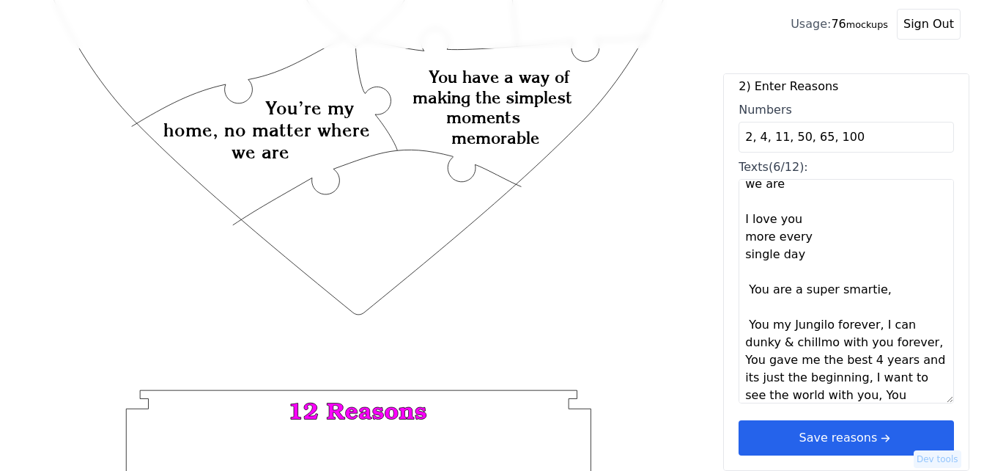
click at [701, 325] on textarea "You are beautiful You have a way of making the simplest moments memorable You a…" at bounding box center [846, 291] width 215 height 224
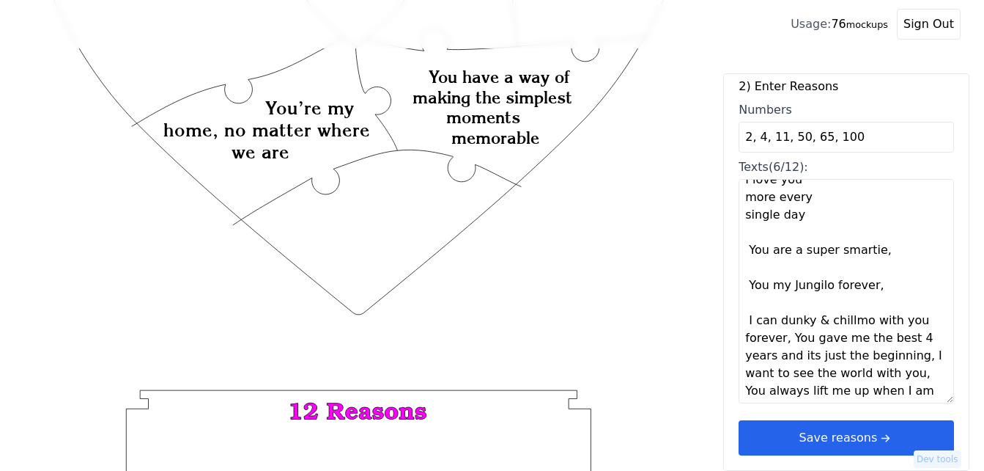
scroll to position [352, 0]
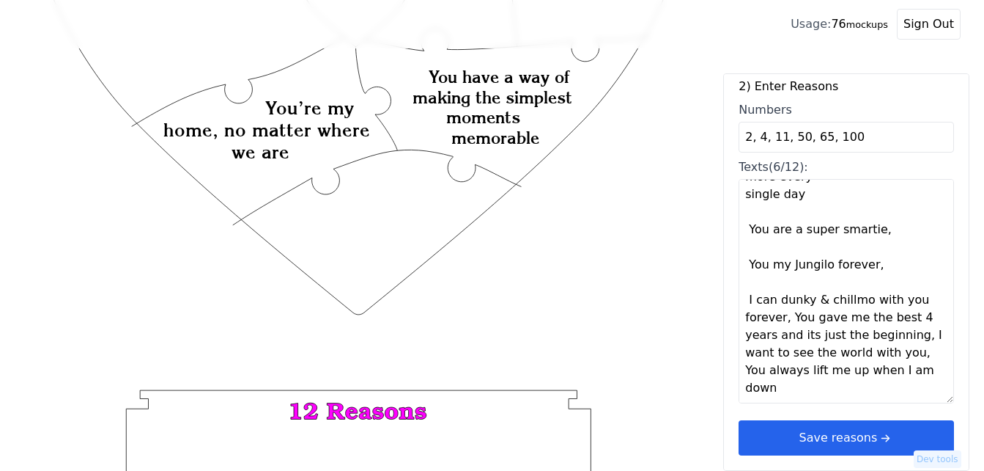
click at [701, 323] on textarea "You are beautiful You have a way of making the simplest moments memorable You a…" at bounding box center [846, 291] width 215 height 224
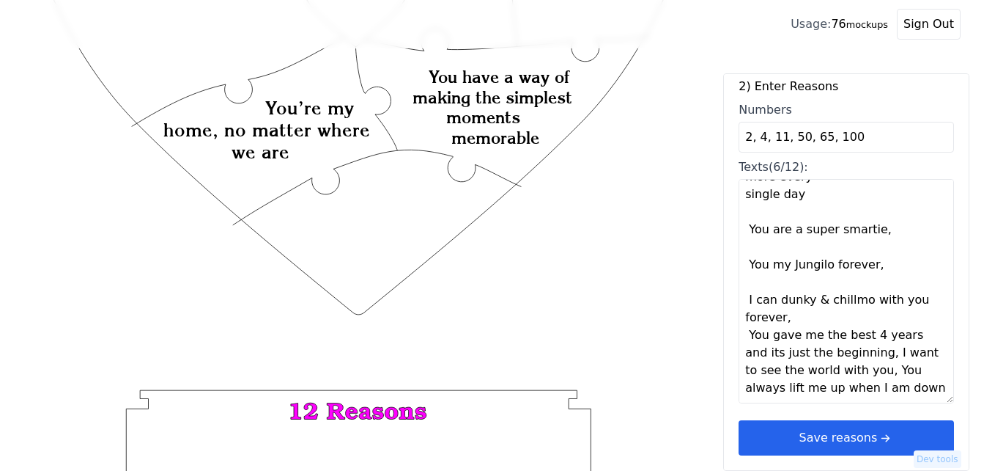
click at [701, 322] on textarea "You are beautiful You have a way of making the simplest moments memorable You a…" at bounding box center [846, 291] width 215 height 224
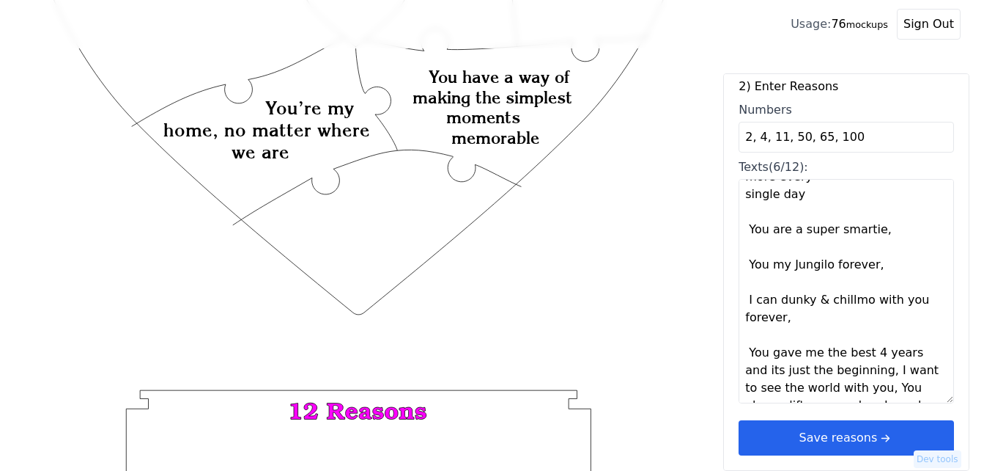
scroll to position [369, 0]
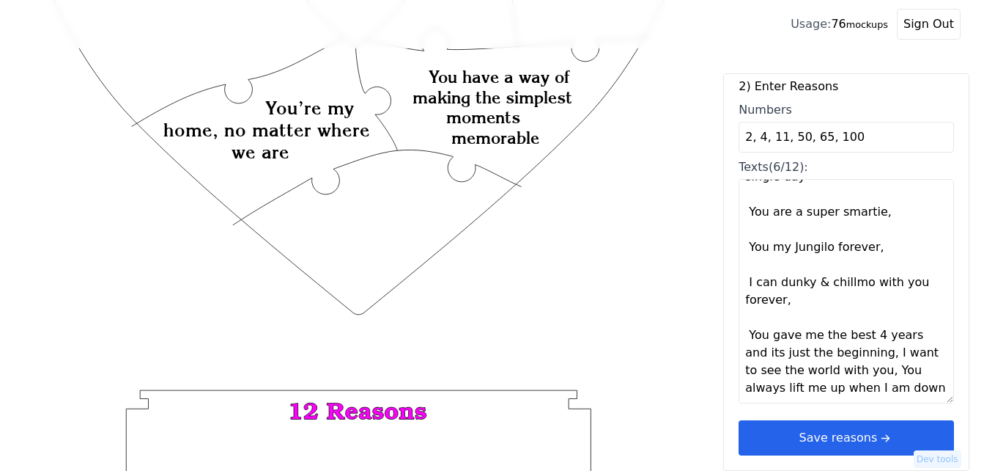
click at [701, 356] on textarea "You are beautiful You have a way of making the simplest moments memorable You a…" at bounding box center [846, 291] width 215 height 224
click at [701, 354] on textarea "You are beautiful You have a way of making the simplest moments memorable You a…" at bounding box center [846, 291] width 215 height 224
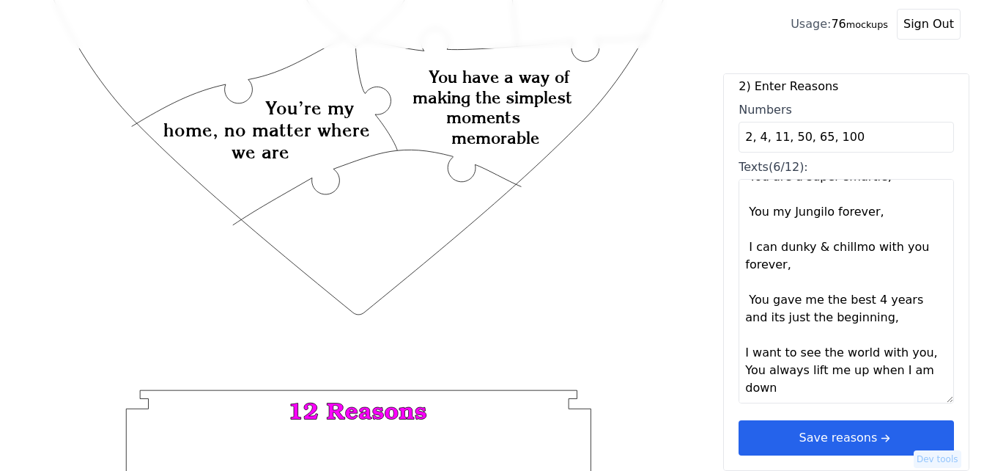
click at [701, 354] on textarea "You are beautiful You have a way of making the simplest moments memorable You a…" at bounding box center [846, 291] width 215 height 224
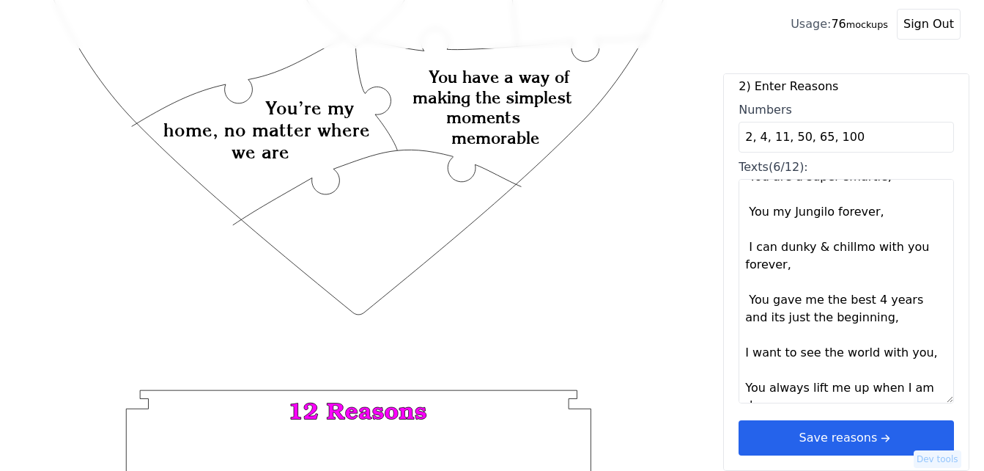
type textarea "You are beautiful You have a way of making the simplest moments memorable You a…"
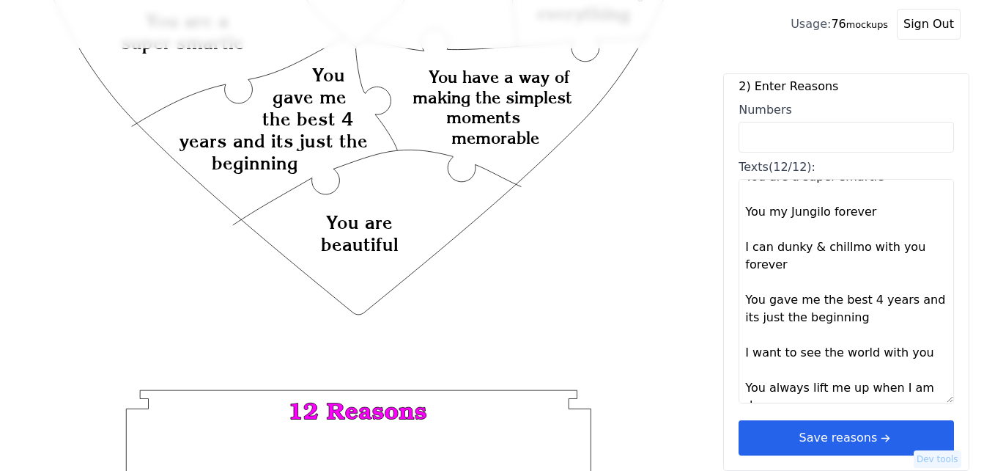
drag, startPoint x: 822, startPoint y: 430, endPoint x: 811, endPoint y: 424, distance: 12.8
click at [701, 430] on button "Save reasons" at bounding box center [846, 437] width 215 height 35
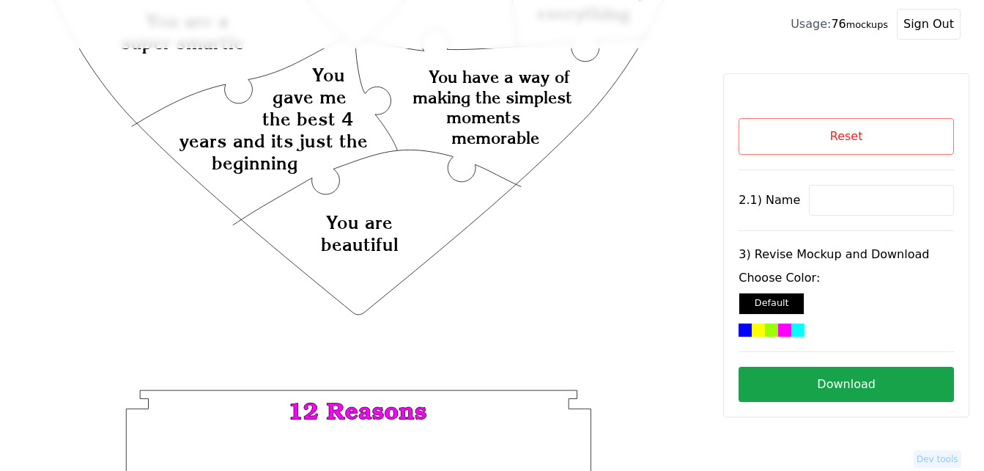
scroll to position [350, 0]
click at [826, 198] on input at bounding box center [881, 200] width 145 height 31
paste input "Sujena"
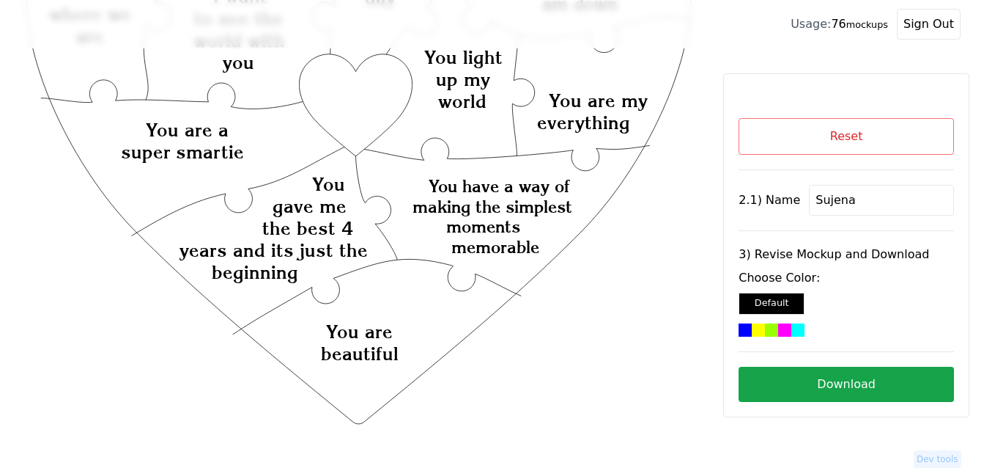
scroll to position [130, 0]
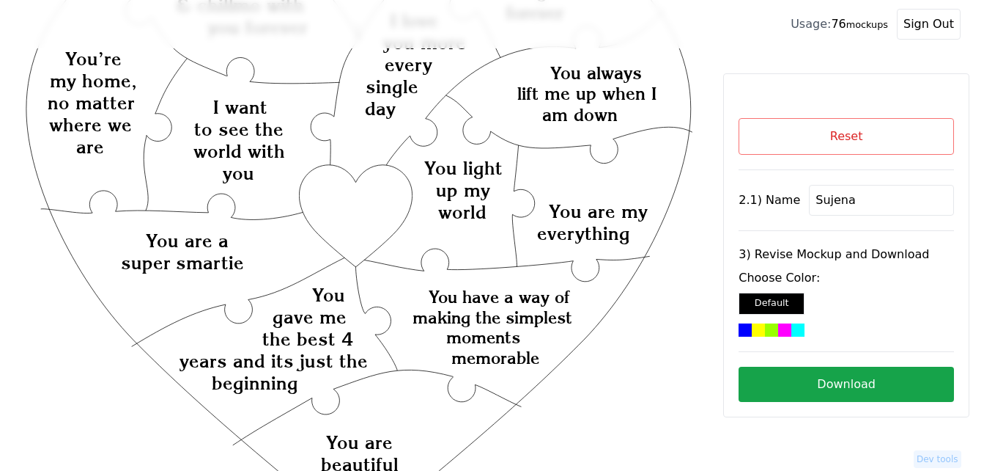
type input "Sujena"
click at [376, 212] on icon "Created with Snap Created with Snap Created with Snap You have a way of making …" at bounding box center [358, 422] width 671 height 978
click at [778, 323] on div at bounding box center [784, 329] width 13 height 13
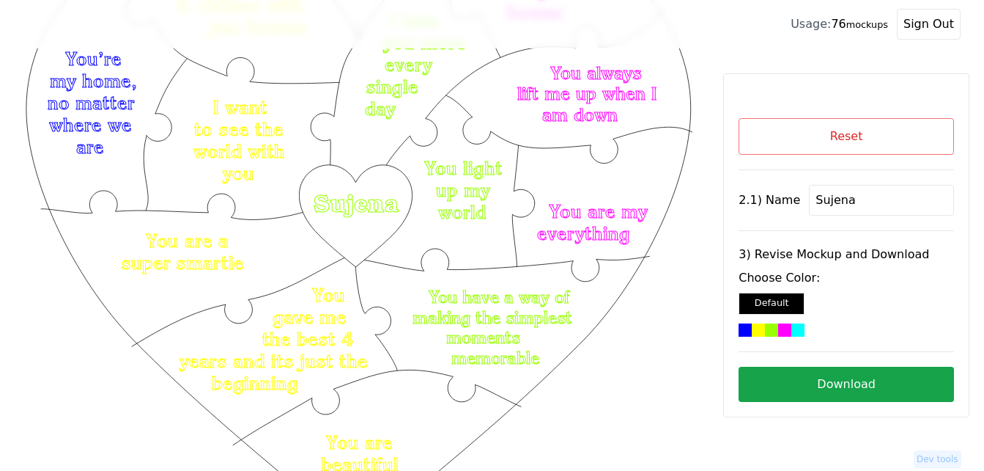
click at [827, 386] on button "Download" at bounding box center [846, 383] width 215 height 35
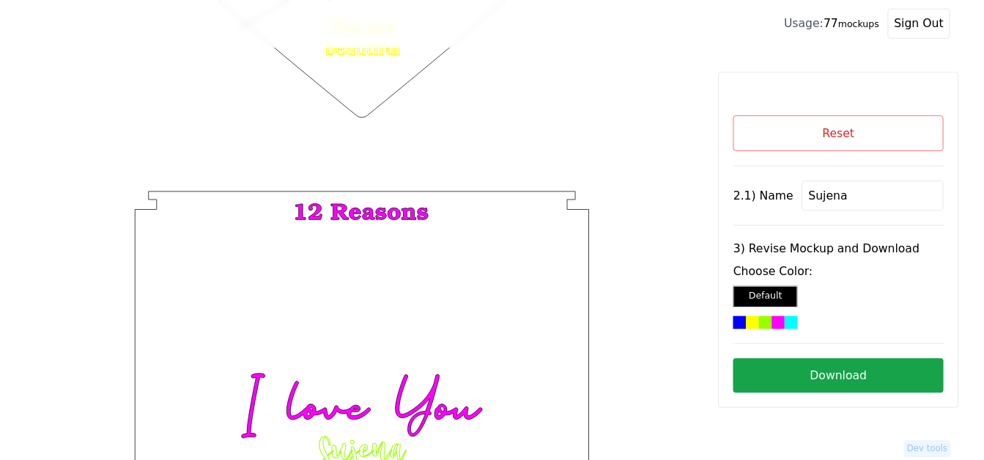
scroll to position [570, 0]
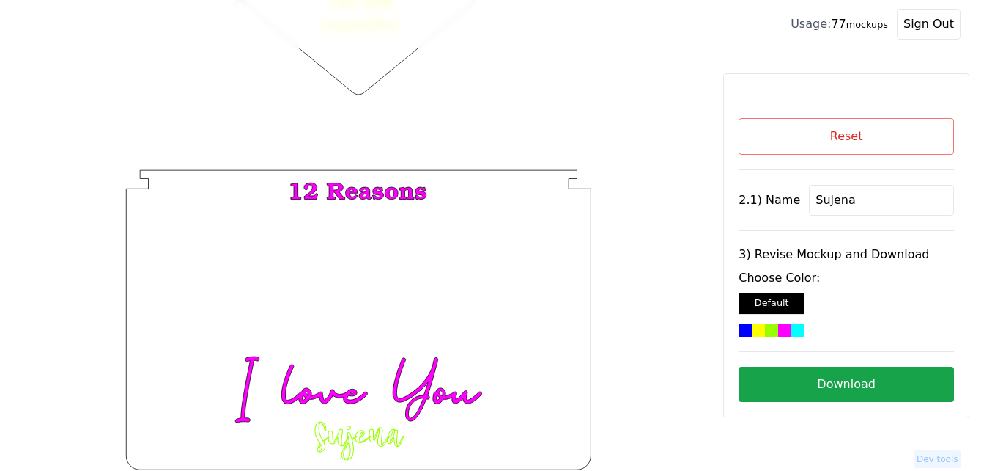
click at [764, 129] on button "Reset" at bounding box center [846, 136] width 215 height 37
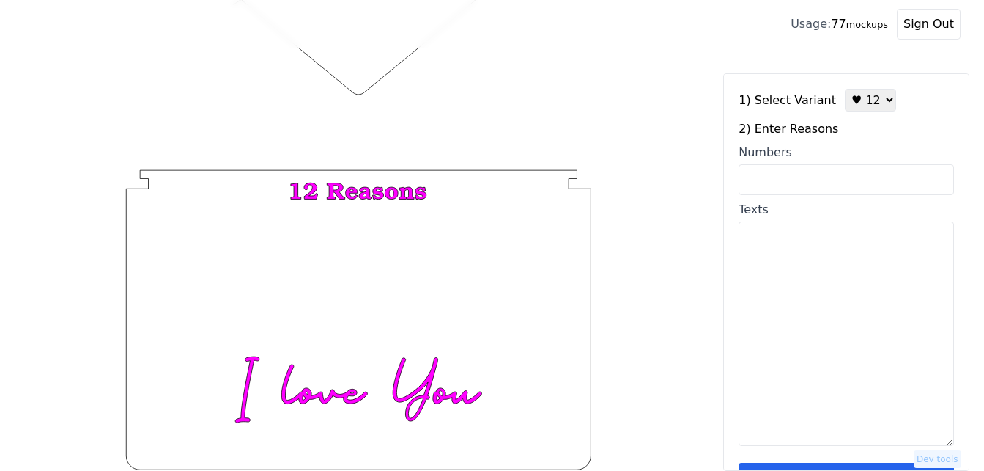
click at [850, 101] on select "♥ 12 ♥ 18 ♥ 28 ♥ 40 ♥ 50 ♥ 60 ♥ 70" at bounding box center [870, 100] width 51 height 23
select select "3"
click at [845, 89] on select "♥ 12 ♥ 18 ♥ 28 ♥ 40 ♥ 50 ♥ 60 ♥ 70" at bounding box center [870, 100] width 51 height 23
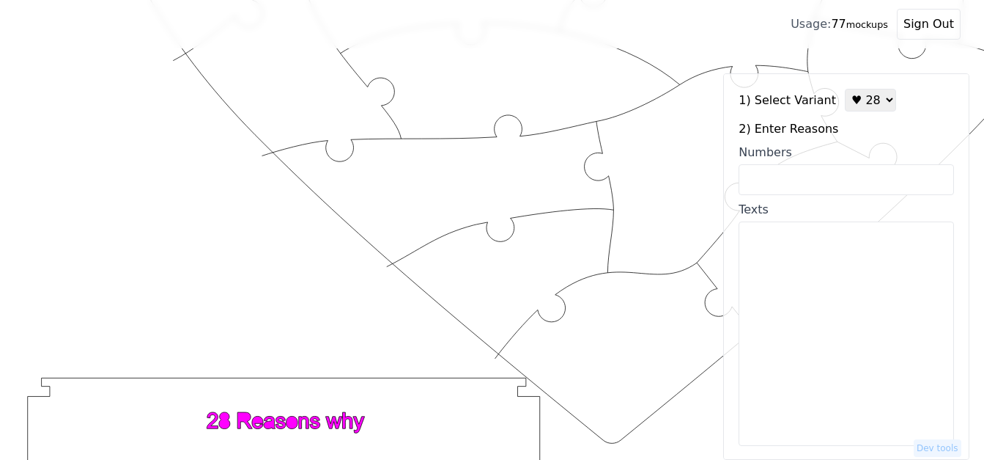
click at [836, 177] on input "Numbers" at bounding box center [846, 179] width 215 height 31
paste input "2,3,5,7,8,19,24,28,30,32,35,41,46,47,49,52,56,60,63,64,75,79,85,86,89,94,99,100"
type input "2,3,5,7,8,19,24,28,30,32,35,41,46,47,49,52,56,60,63,64,75,79,85,86,89,94,99,100"
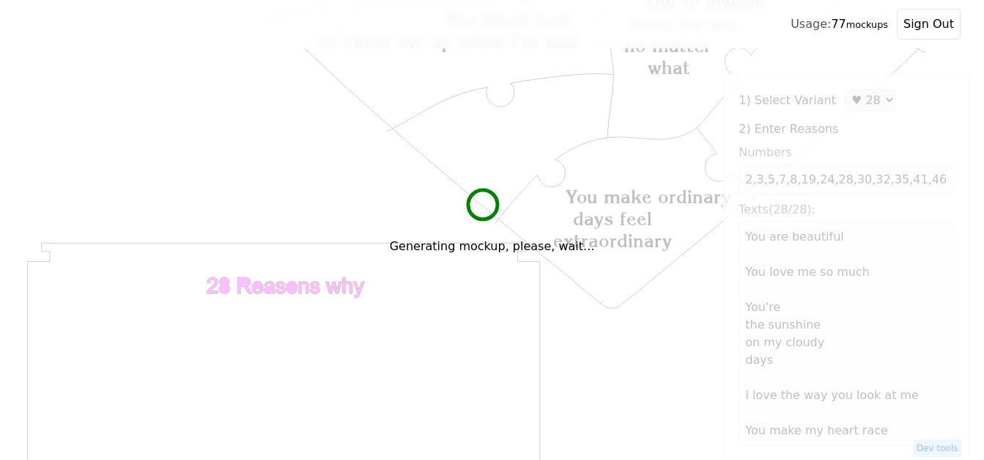
scroll to position [717, 0]
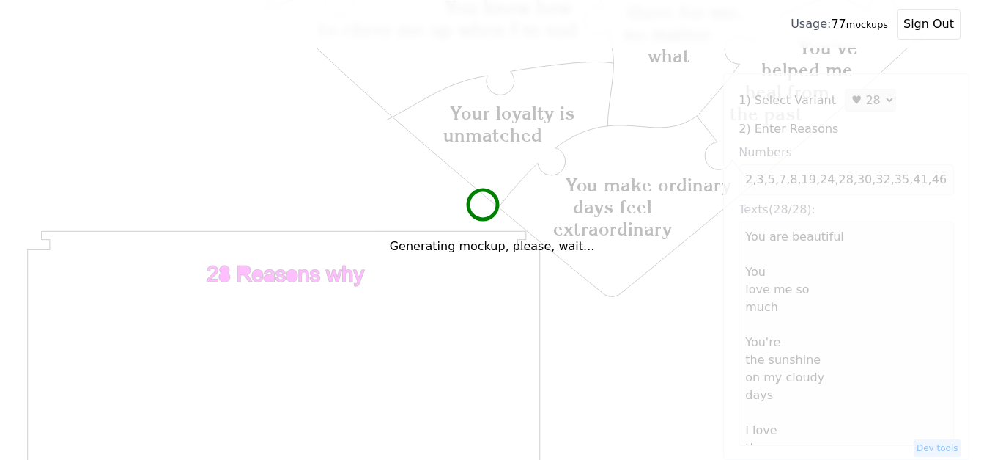
type textarea "You are beautiful You love me so much You're the sunshine on my cloudy days I l…"
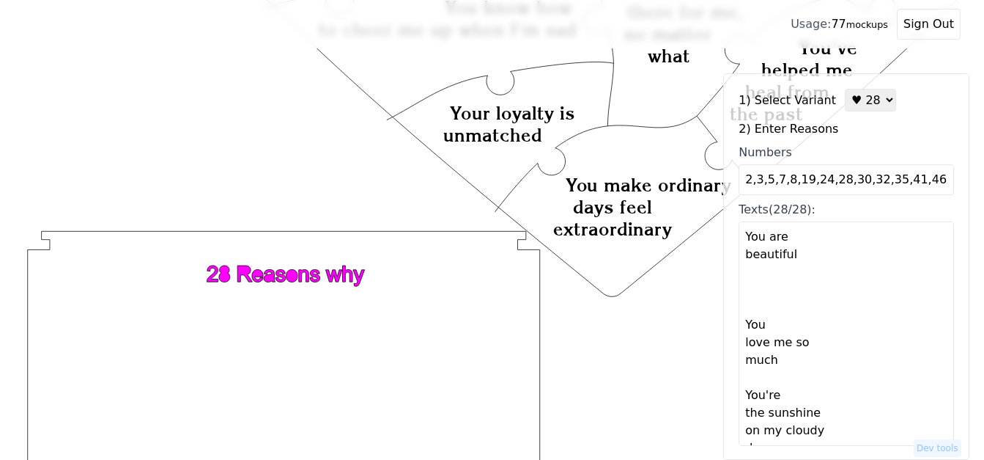
scroll to position [44, 0]
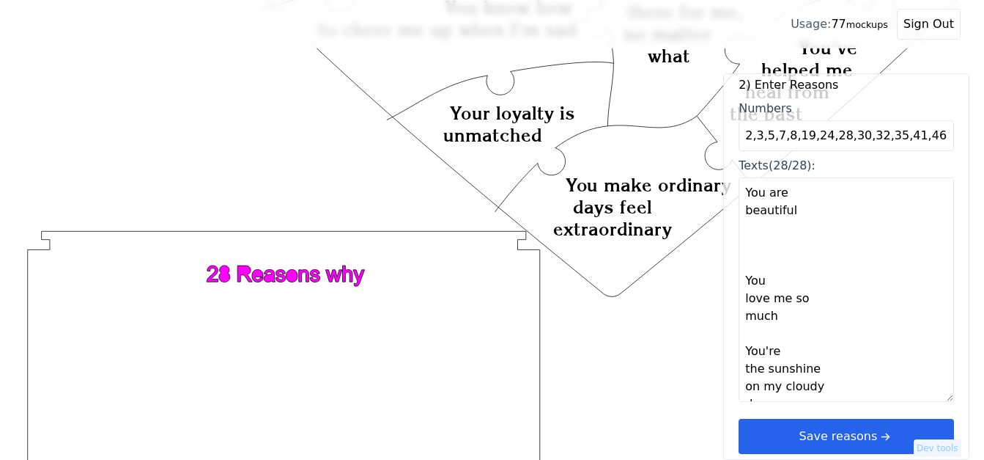
click at [884, 434] on icon "arrow right short" at bounding box center [885, 436] width 16 height 16
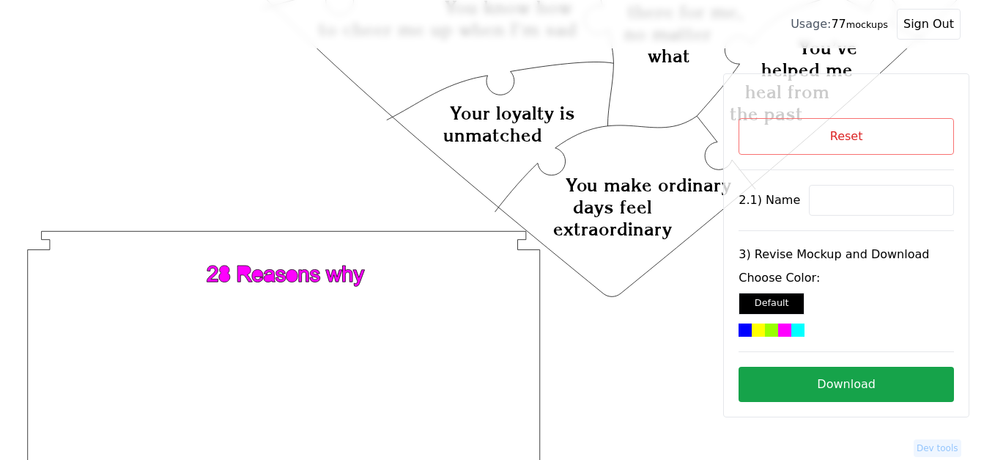
click at [833, 196] on input at bounding box center [881, 200] width 145 height 31
paste input "Michelle"
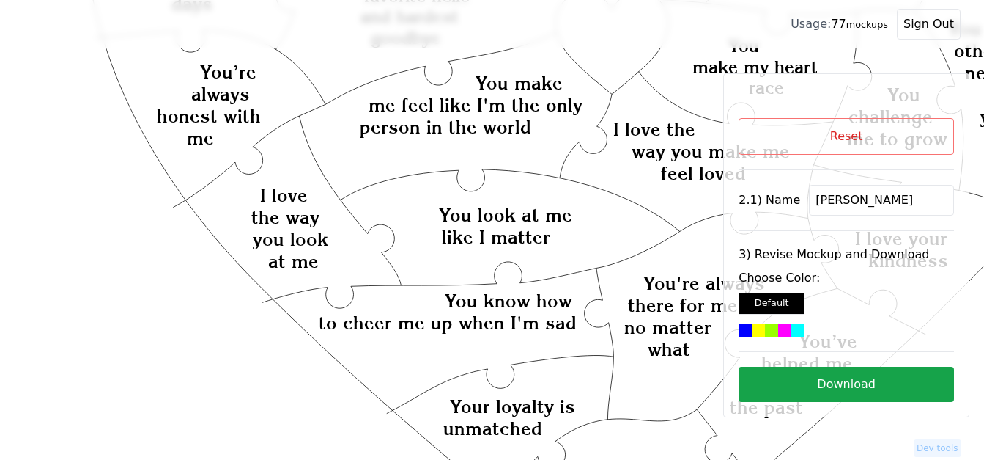
type input "Michelle"
click at [611, 58] on icon "Created with Snap Created with Snap Created with Snap You make me feel like I'm…" at bounding box center [585, 290] width 1125 height 1302
click at [778, 328] on div at bounding box center [784, 329] width 13 height 13
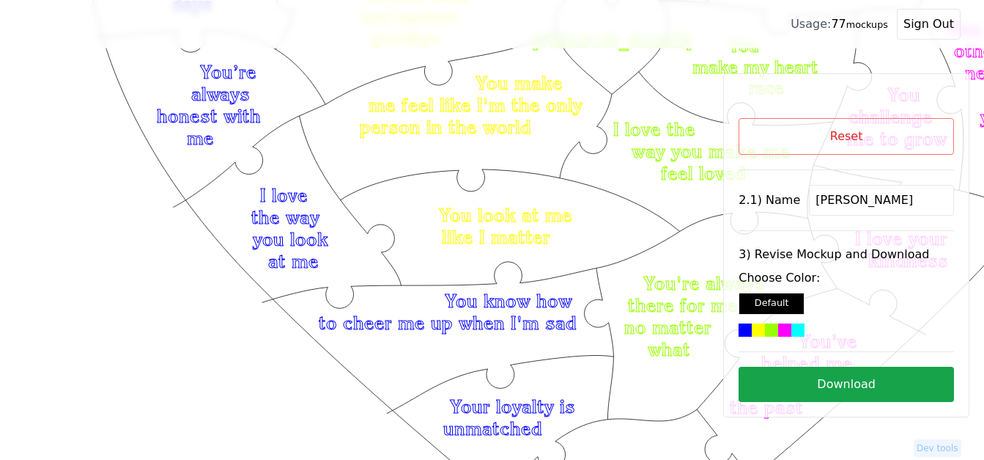
click at [850, 380] on button "Download" at bounding box center [846, 383] width 215 height 35
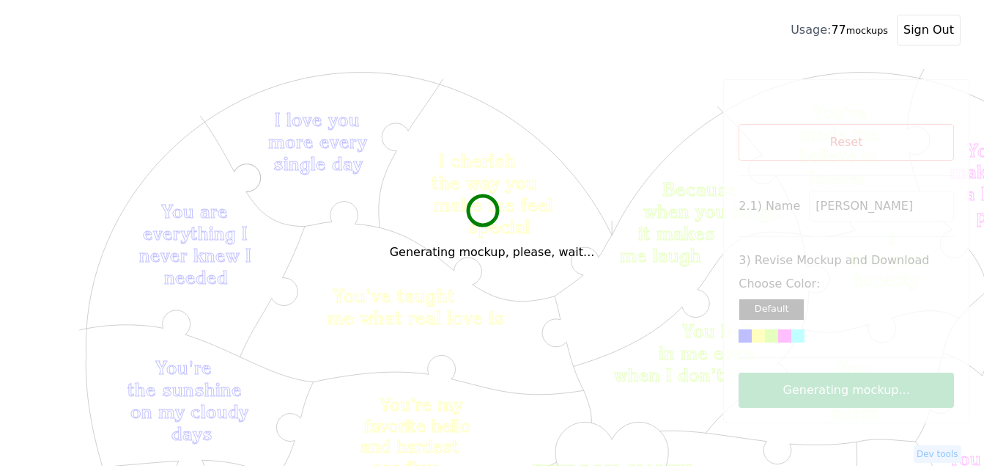
scroll to position [424, 0]
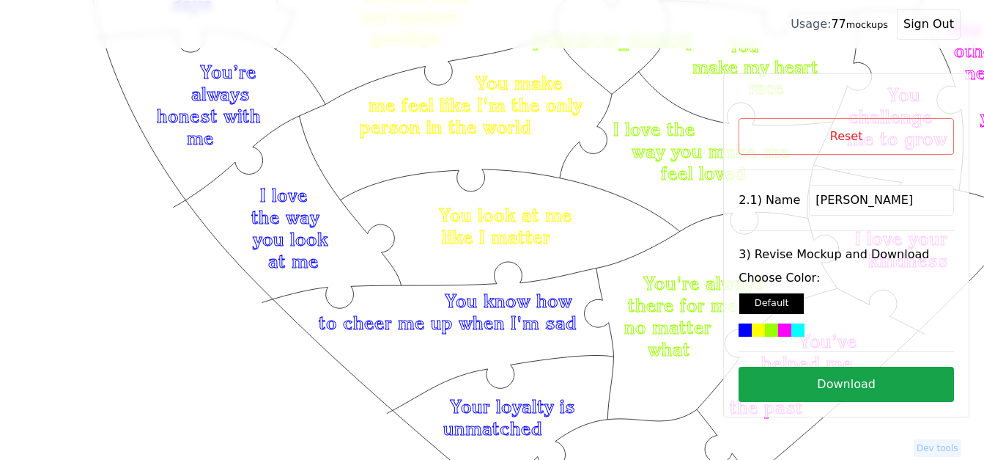
click at [817, 378] on button "Download" at bounding box center [846, 383] width 215 height 35
click at [675, 244] on icon "Created with Snap Created with Snap Created with Snap You make me feel like I'm…" at bounding box center [585, 290] width 1125 height 1302
click at [866, 388] on button "Download" at bounding box center [846, 383] width 215 height 35
click at [872, 141] on button "Reset" at bounding box center [846, 136] width 215 height 37
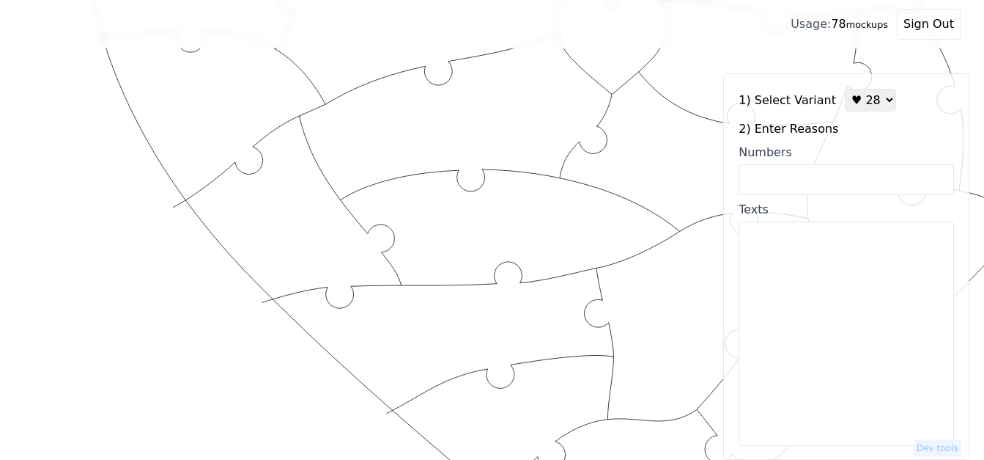
click at [847, 107] on select "♥ 12 ♥ 18 ♥ 28 ♥ 40 ♥ 50 ♥ 60 ♥ 70" at bounding box center [870, 100] width 51 height 23
select select "1"
click at [845, 89] on select "♥ 12 ♥ 18 ♥ 28 ♥ 40 ♥ 50 ♥ 60 ♥ 70" at bounding box center [870, 100] width 51 height 23
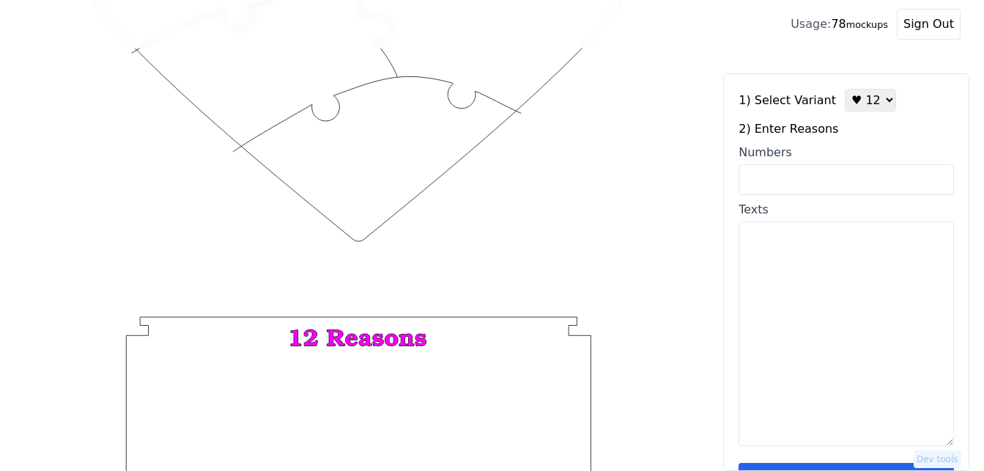
scroll to position [44, 0]
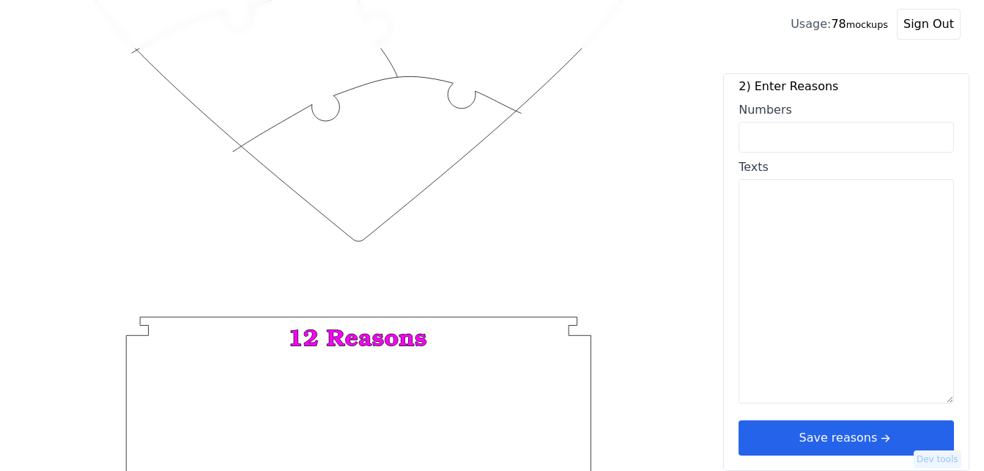
click at [883, 443] on icon "arrow right short" at bounding box center [885, 438] width 16 height 16
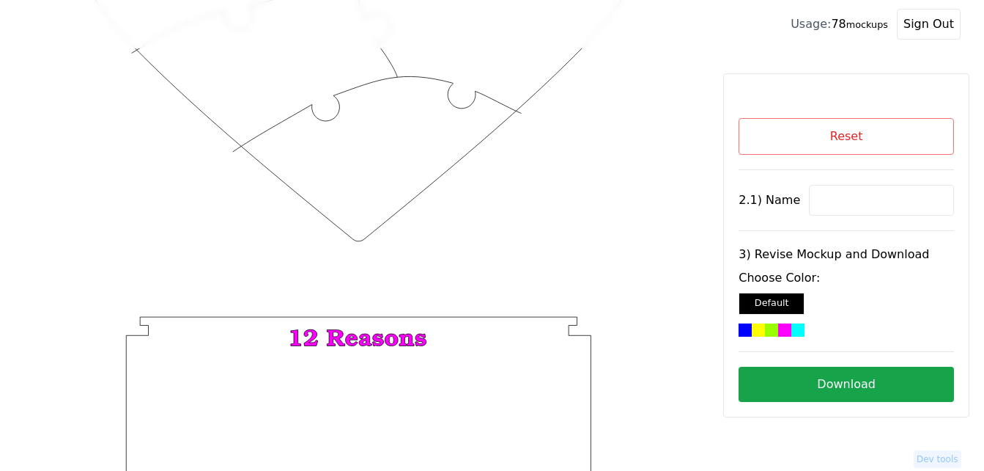
scroll to position [0, 0]
click at [835, 181] on div "Reset 2.1) Name 3) Revise Mockup and Download Choose Color: Default Download" at bounding box center [846, 260] width 215 height 284
click at [837, 194] on input at bounding box center [881, 200] width 145 height 31
paste input "[PERSON_NAME]"
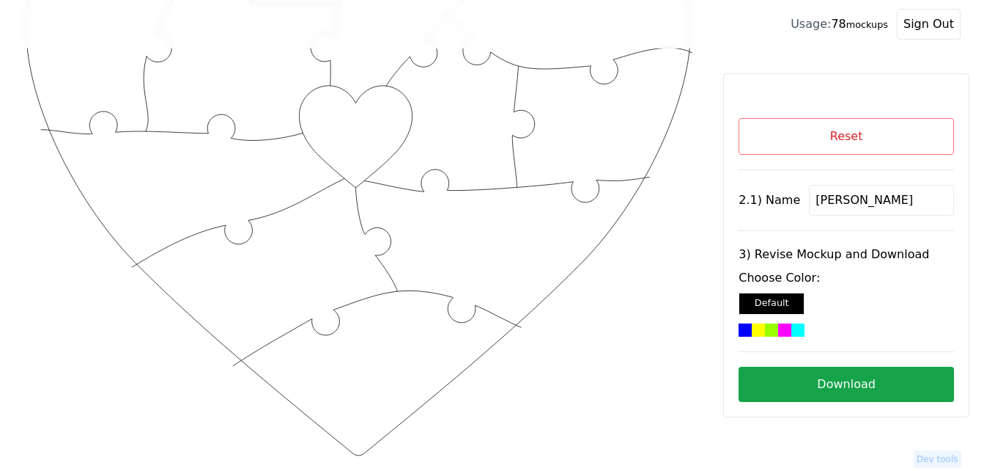
scroll to position [204, 0]
type input "[PERSON_NAME]"
click at [329, 149] on icon "Created with Snap Created with Snap" at bounding box center [358, 348] width 671 height 978
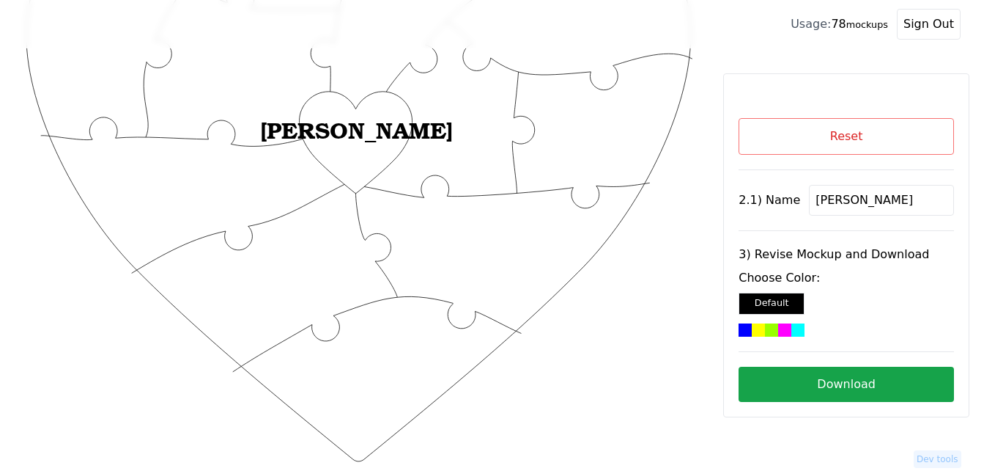
click at [797, 325] on div at bounding box center [798, 329] width 13 height 13
click at [850, 389] on button "Download" at bounding box center [846, 383] width 215 height 35
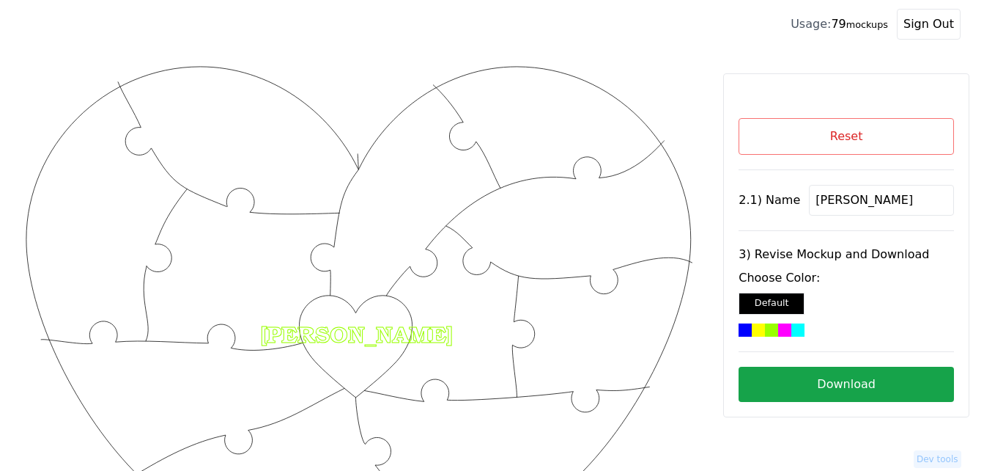
scroll to position [204, 0]
